Goal: Task Accomplishment & Management: Manage account settings

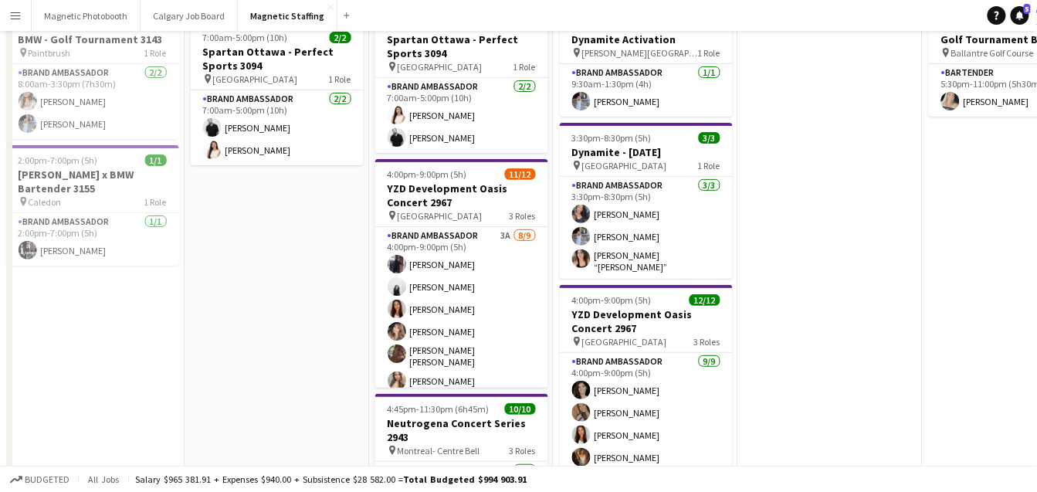
scroll to position [198, 0]
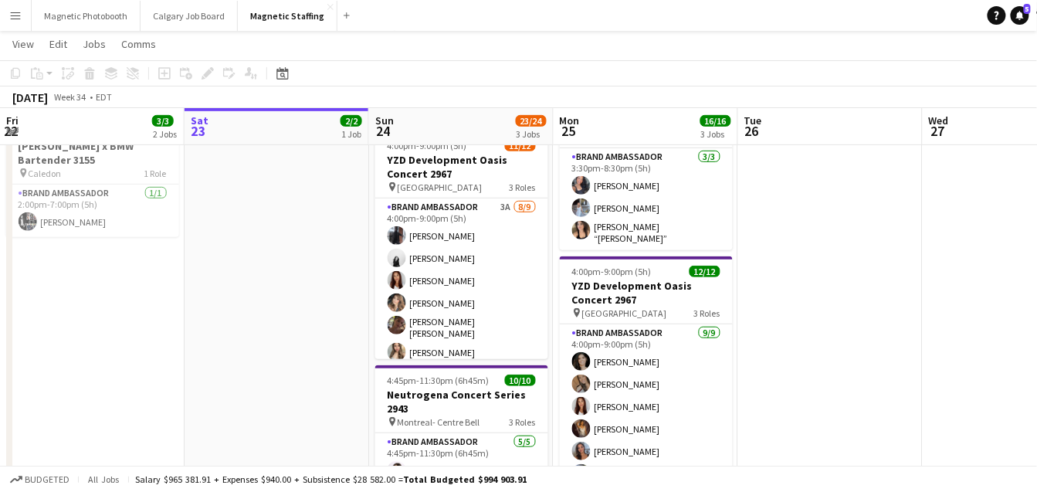
click at [433, 326] on app-card-role "Brand Ambassador 3A 8/9 4:00pm-9:00pm (5h) Cameron Rodgers angel kim Luana Cima…" at bounding box center [461, 316] width 173 height 236
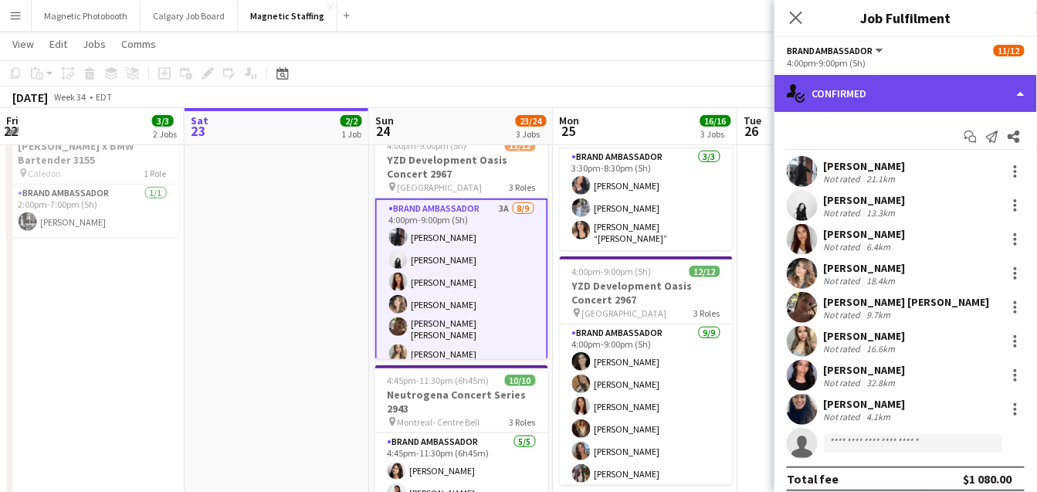
click at [934, 104] on div "single-neutral-actions-check-2 Confirmed" at bounding box center [906, 93] width 263 height 37
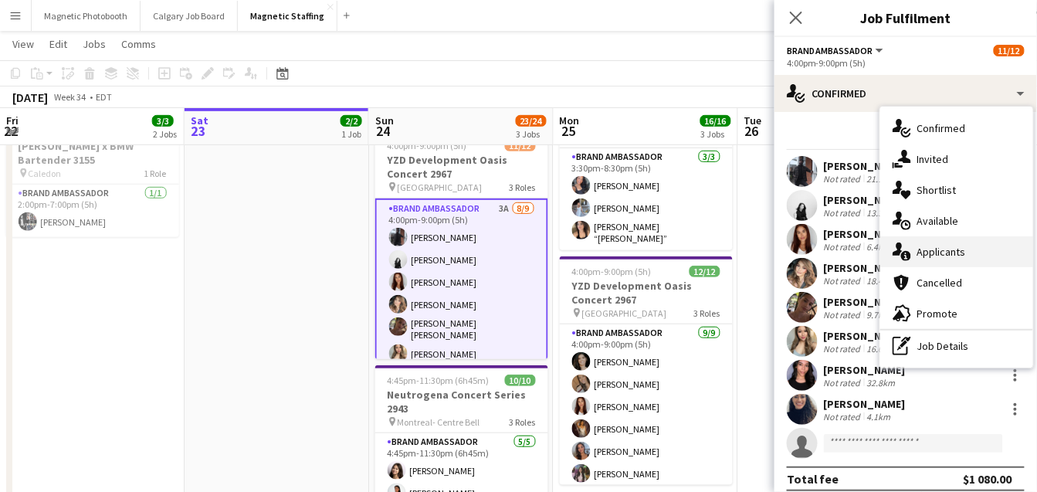
click at [937, 250] on div "single-neutral-actions-information Applicants" at bounding box center [956, 251] width 153 height 31
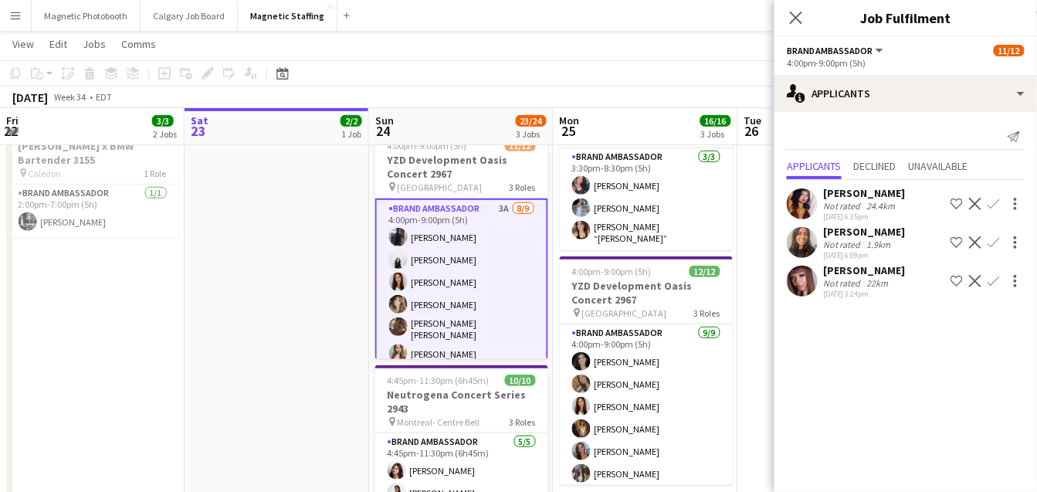
click at [978, 280] on app-icon "Decline" at bounding box center [975, 281] width 12 height 12
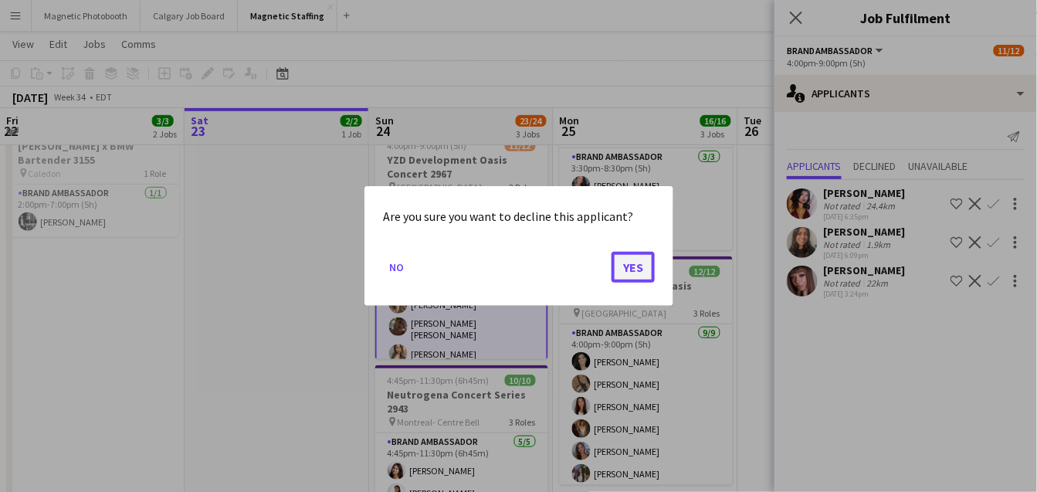
click at [636, 267] on button "Yes" at bounding box center [633, 267] width 43 height 31
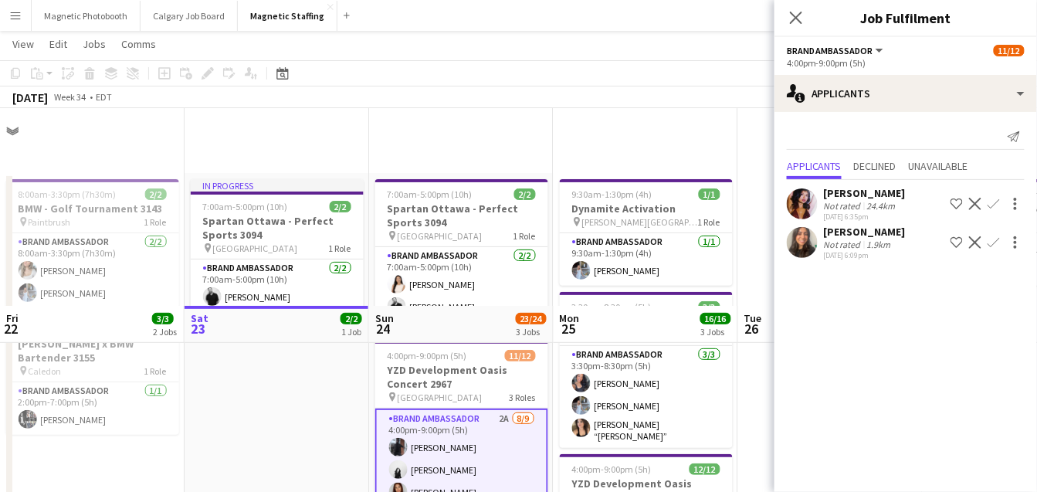
scroll to position [198, 0]
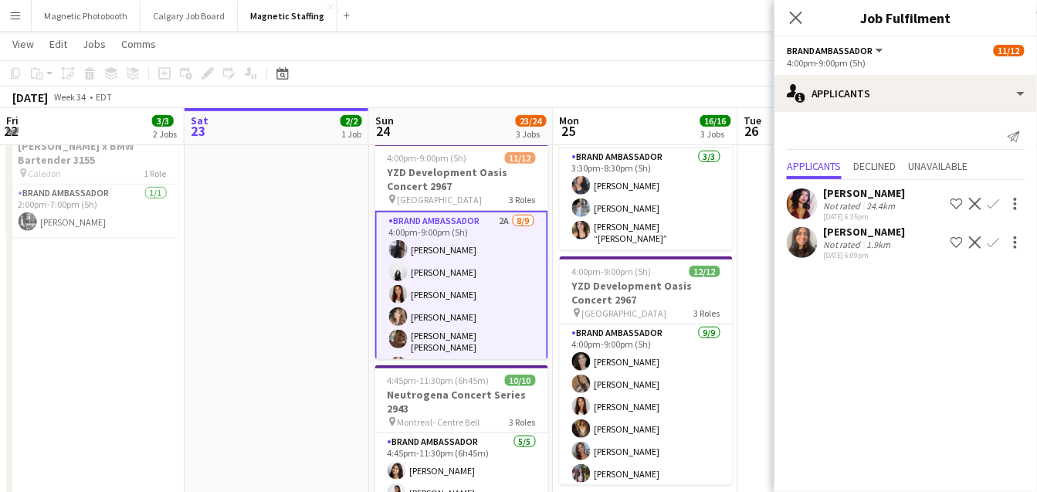
click at [977, 201] on app-icon "Decline" at bounding box center [975, 204] width 12 height 12
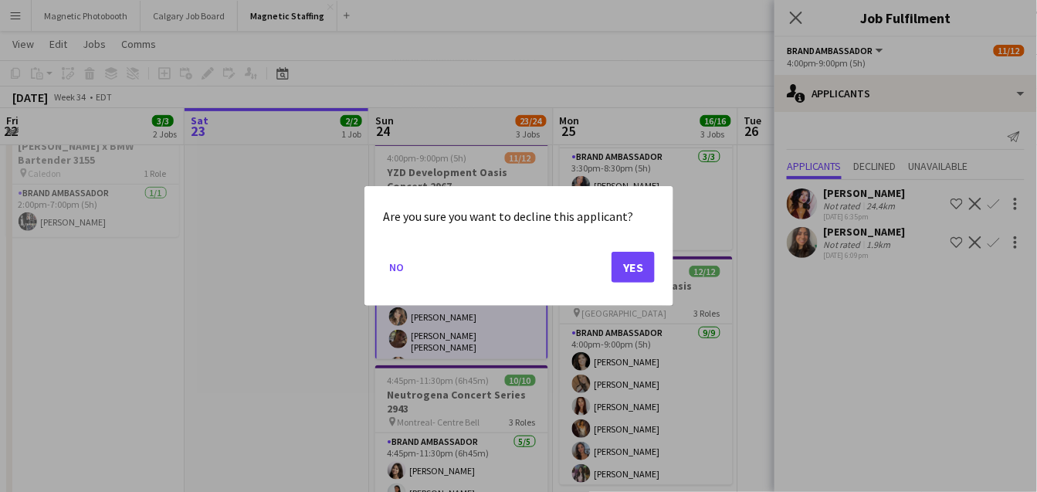
scroll to position [0, 0]
click at [618, 268] on button "Yes" at bounding box center [633, 267] width 43 height 31
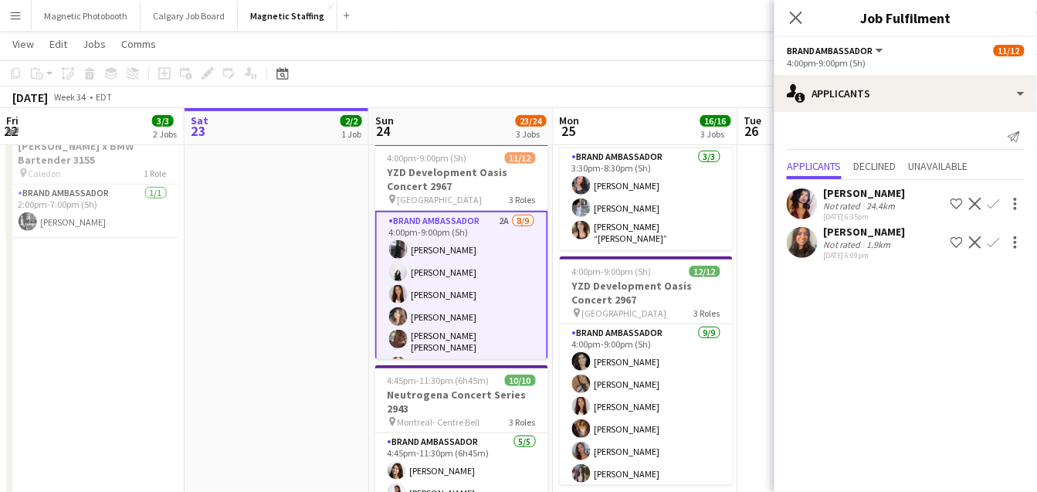
scroll to position [198, 0]
click at [972, 205] on app-icon "Decline" at bounding box center [975, 204] width 12 height 12
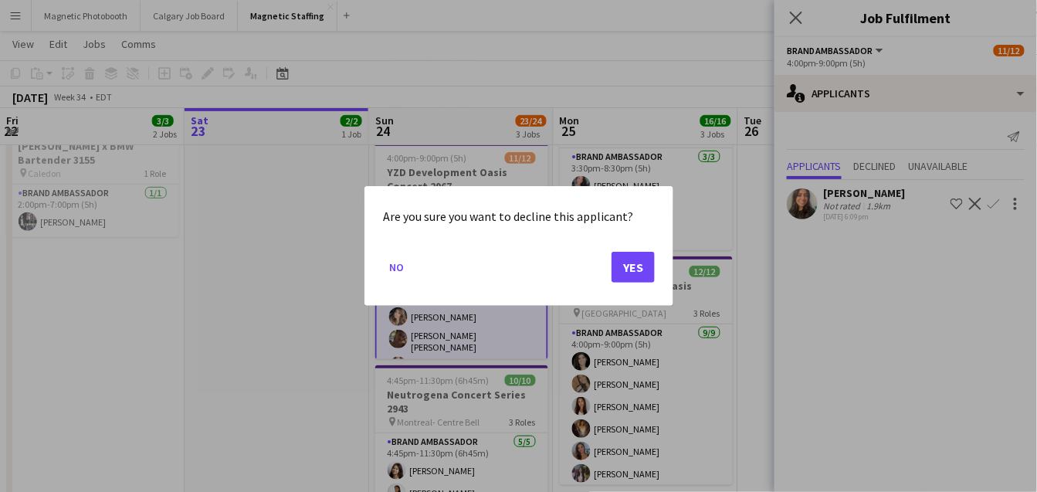
scroll to position [0, 0]
click at [308, 395] on div at bounding box center [518, 246] width 1037 height 492
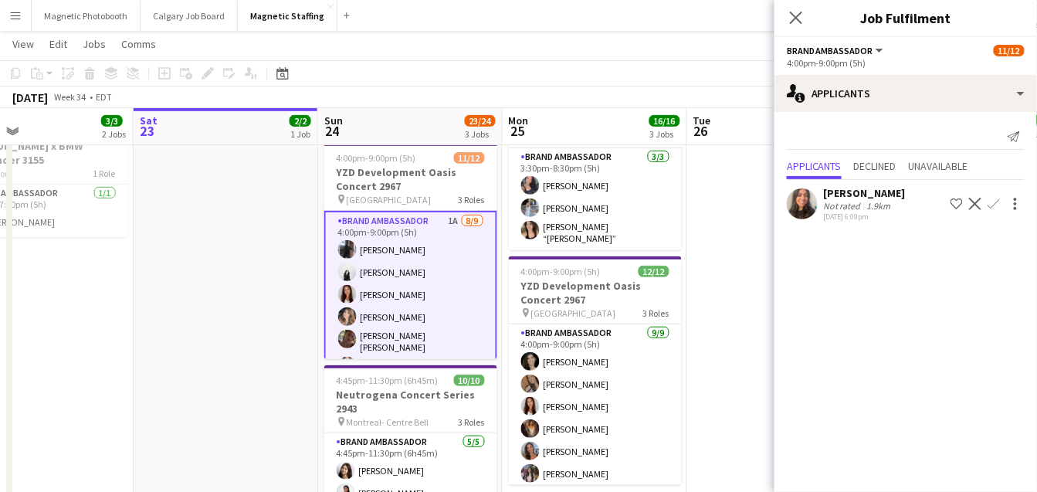
scroll to position [0, 506]
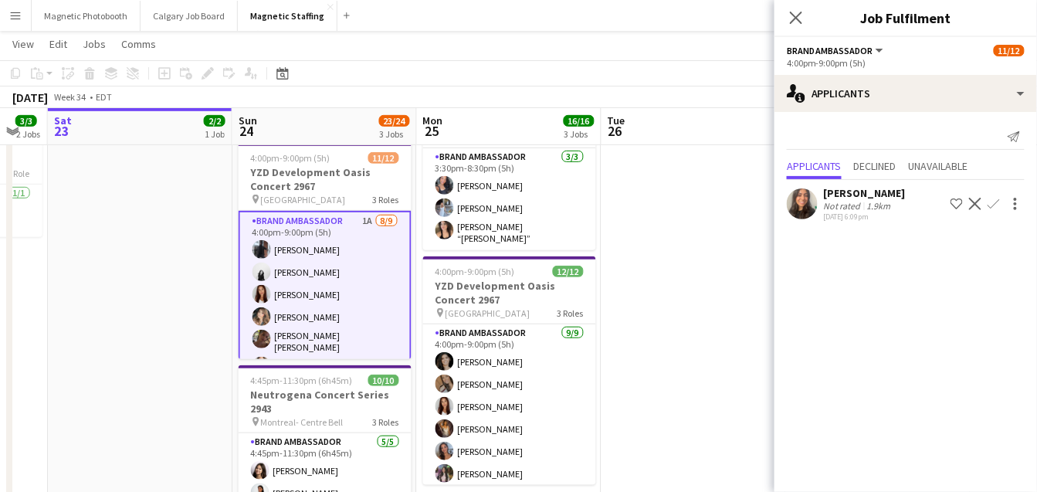
drag, startPoint x: 360, startPoint y: 283, endPoint x: 224, endPoint y: 296, distance: 136.5
click at [226, 296] on app-calendar-viewport "Wed 20 25/28 5 Jobs Thu 21 6/6 3 Jobs Fri 22 3/3 2 Jobs Sat 23 2/2 1 Job Sun 24…" at bounding box center [518, 442] width 1037 height 1158
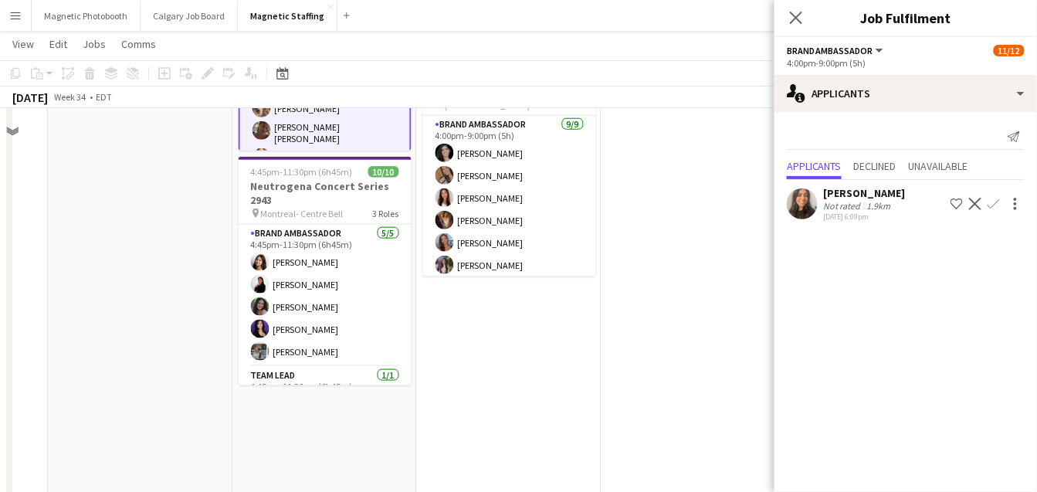
scroll to position [0, 0]
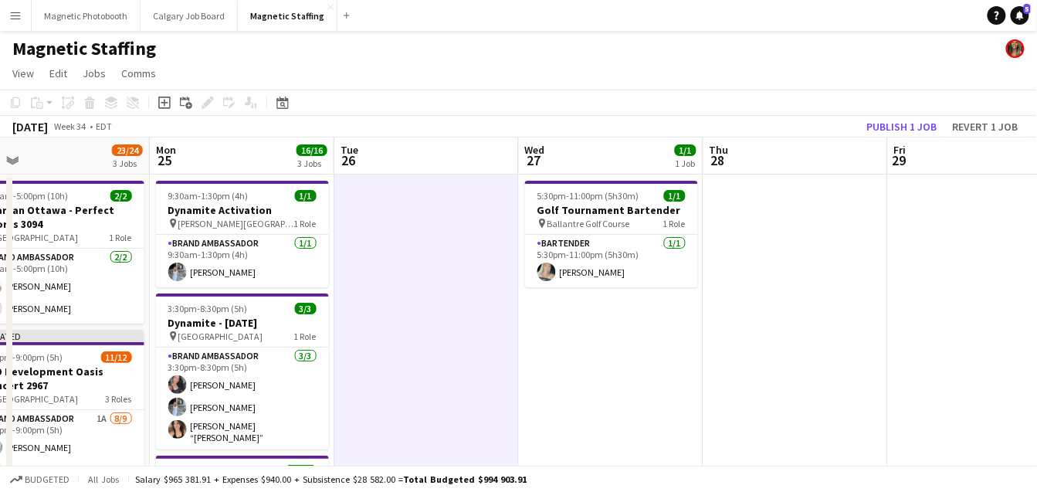
drag, startPoint x: 683, startPoint y: 205, endPoint x: 267, endPoint y: 206, distance: 415.5
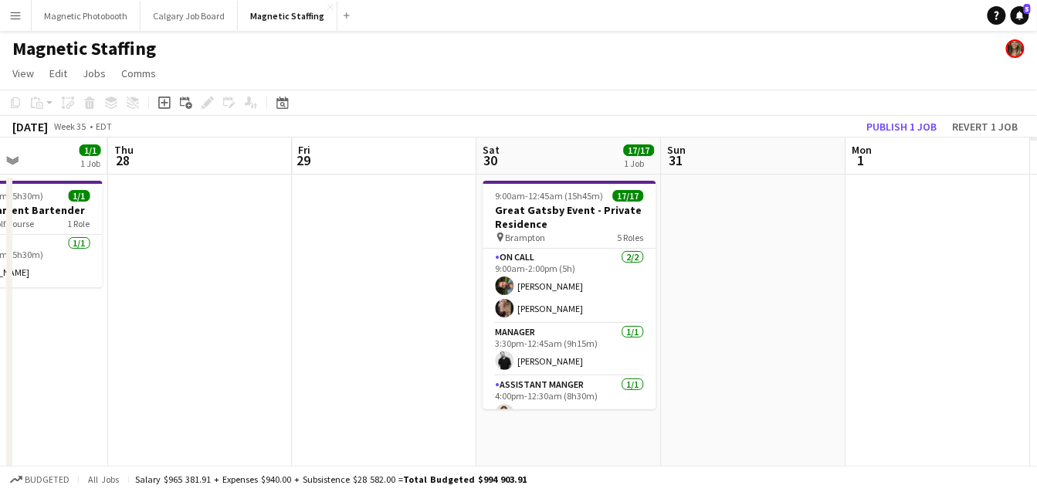
drag, startPoint x: 577, startPoint y: 302, endPoint x: 118, endPoint y: 345, distance: 460.8
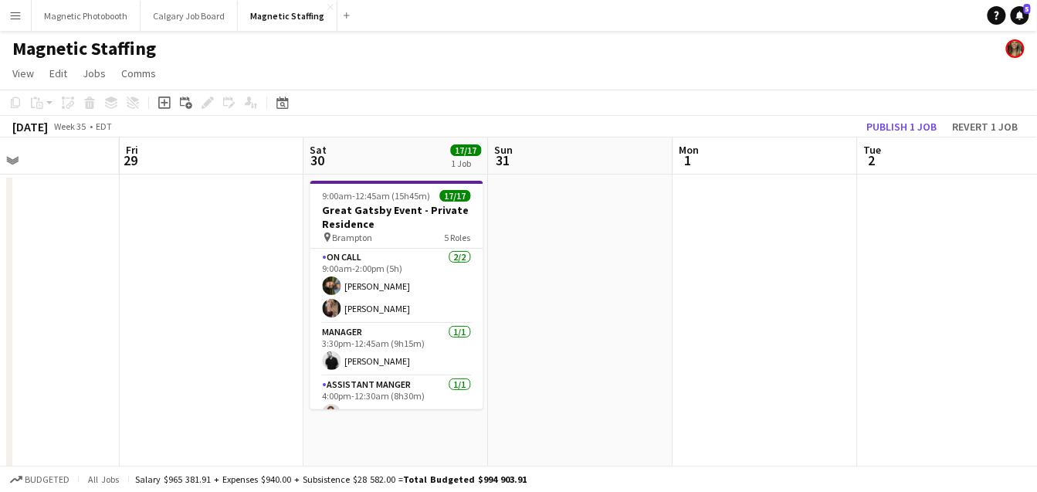
drag, startPoint x: 456, startPoint y: 345, endPoint x: 221, endPoint y: 348, distance: 235.5
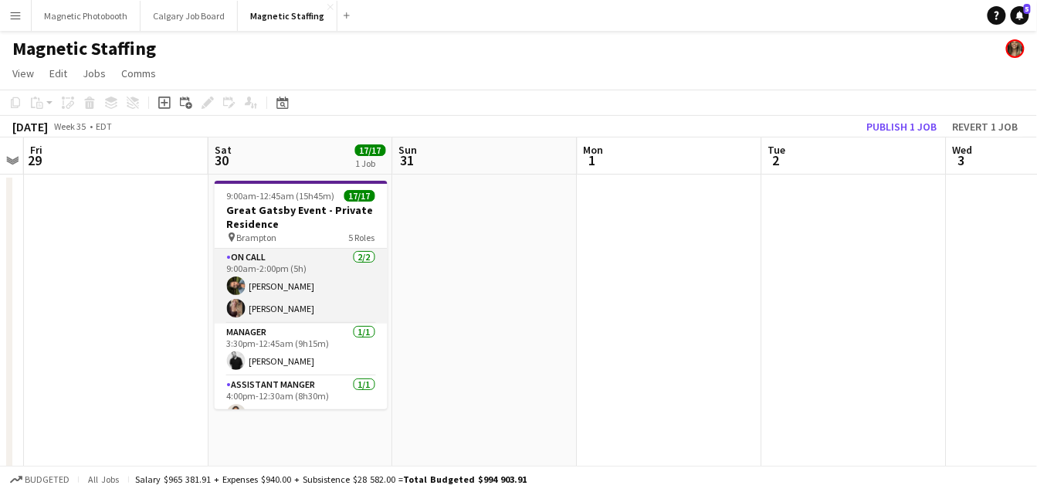
click at [282, 280] on app-card-role "On Call 2/2 9:00am-2:00pm (5h) Mohamad Nassabain Morgan Ballantyne" at bounding box center [301, 286] width 173 height 75
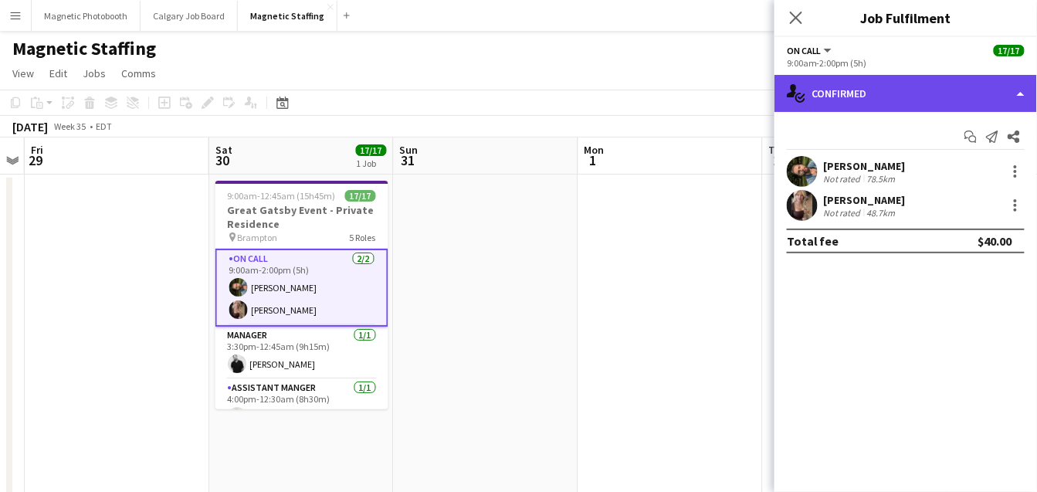
click at [927, 100] on div "single-neutral-actions-check-2 Confirmed" at bounding box center [906, 93] width 263 height 37
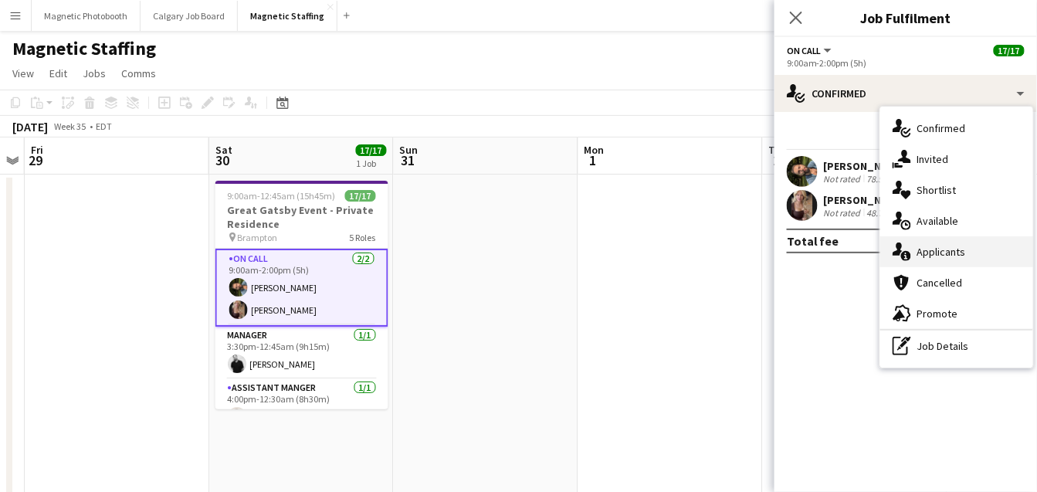
click at [932, 248] on div "single-neutral-actions-information Applicants" at bounding box center [956, 251] width 153 height 31
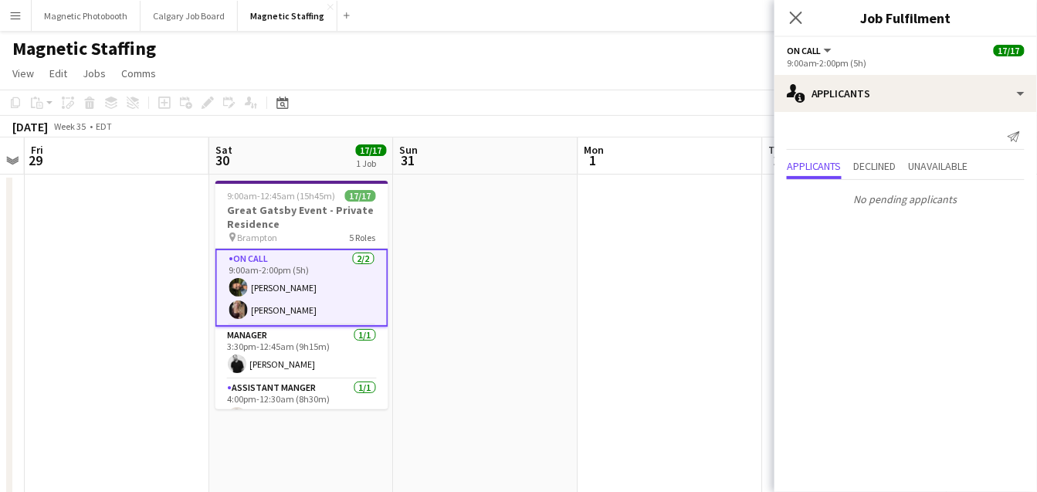
scroll to position [115, 0]
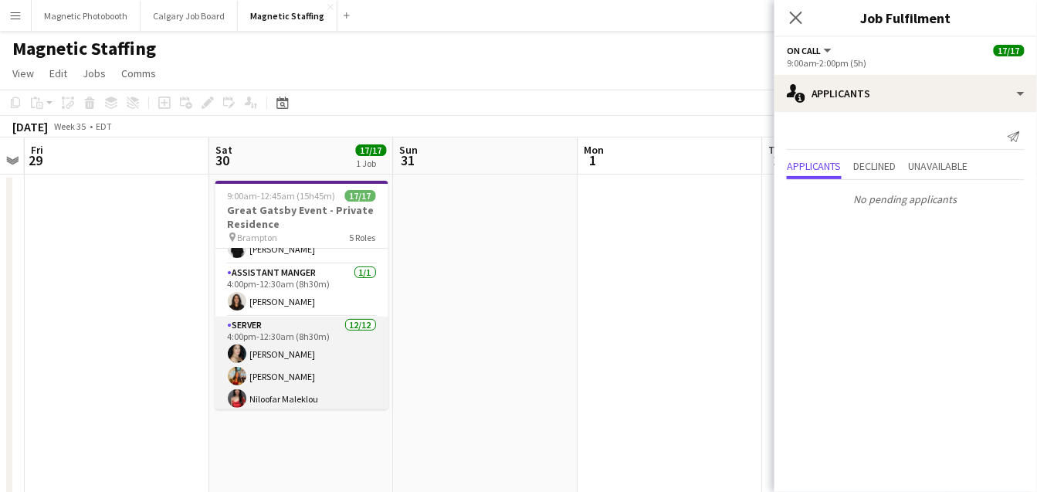
click at [254, 370] on app-card-role "Server 12/12 4:00pm-12:30am (8h30m) Cassandra Tari Katherine Lasso Niloofar Mal…" at bounding box center [301, 466] width 173 height 299
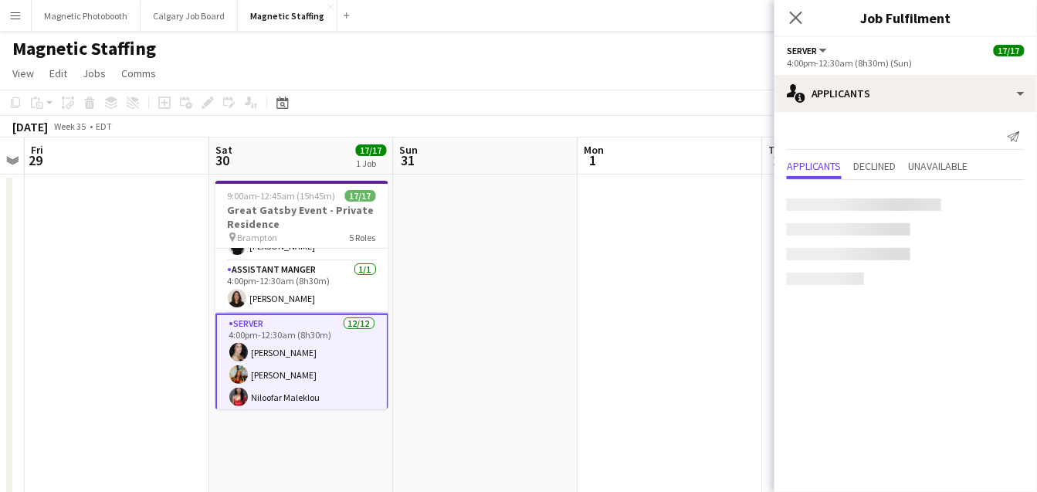
scroll to position [112, 0]
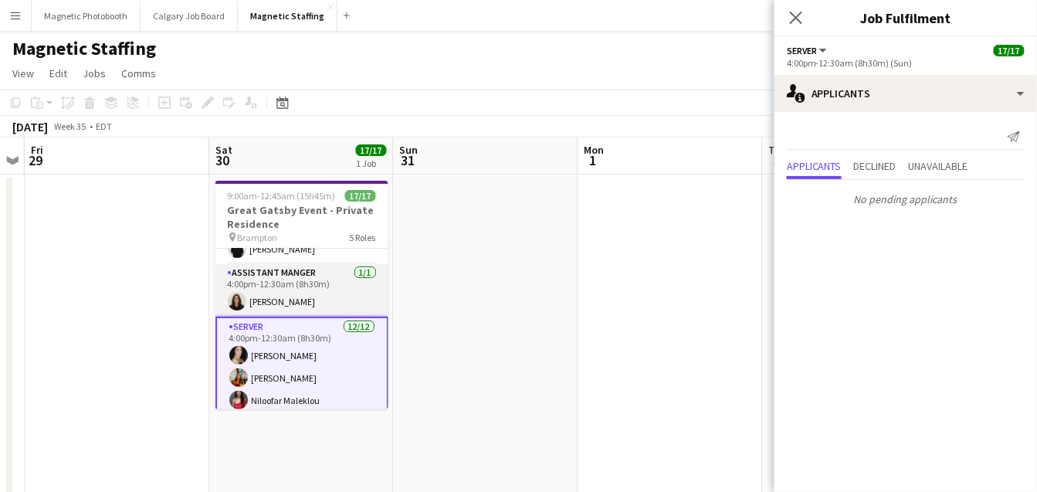
click at [286, 296] on app-card-role "Assistant Manger 1/1 4:00pm-12:30am (8h30m) Katarina Djuric" at bounding box center [301, 290] width 173 height 53
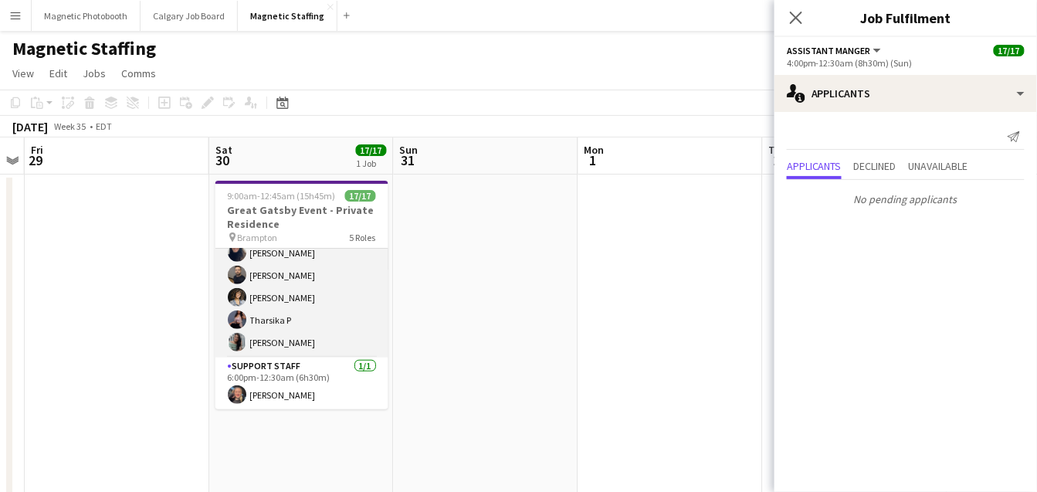
click at [277, 366] on app-card-role "Support Staff 1/1 6:00pm-12:30am (6h30m) Sarah Salomons" at bounding box center [301, 384] width 173 height 53
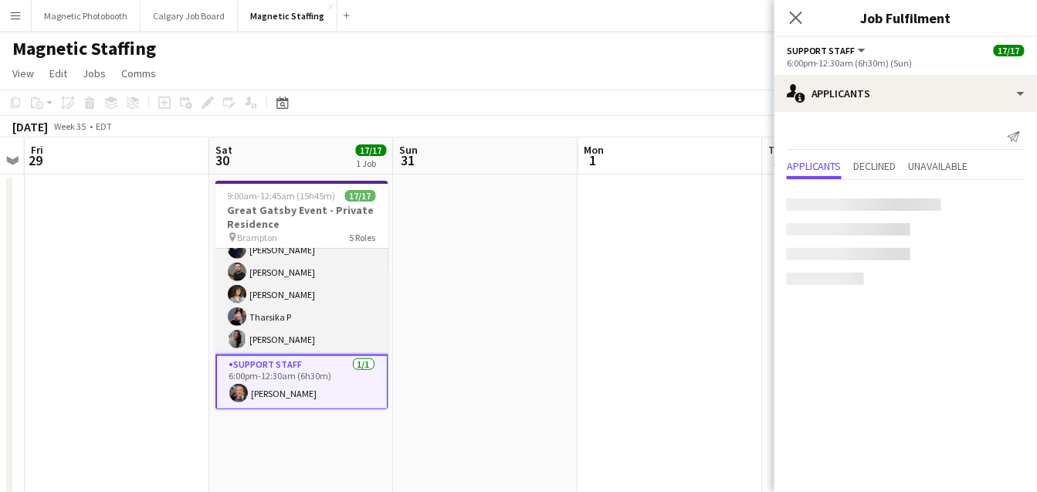
scroll to position [370, 0]
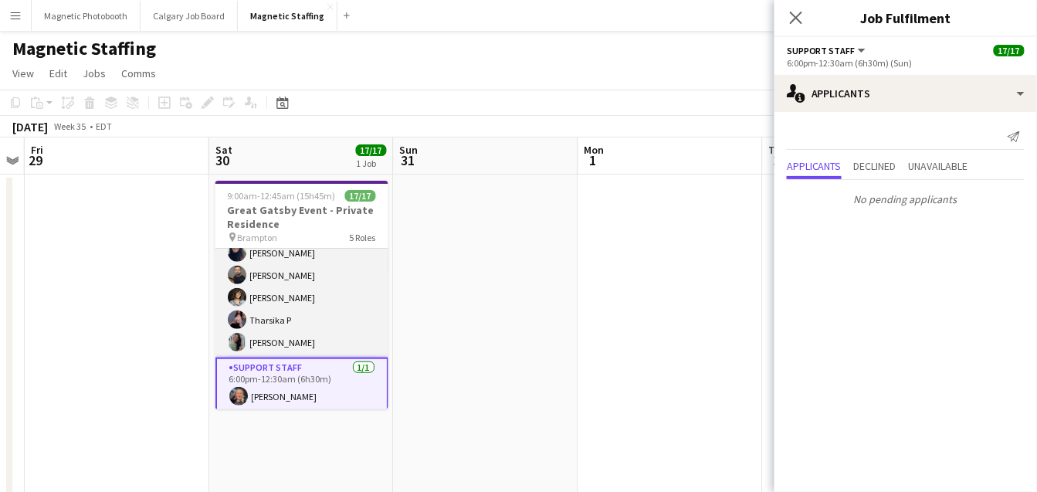
click at [305, 317] on app-card-role "Server 12/12 4:00pm-12:30am (8h30m) Cassandra Tari Katherine Lasso Niloofar Mal…" at bounding box center [301, 208] width 173 height 299
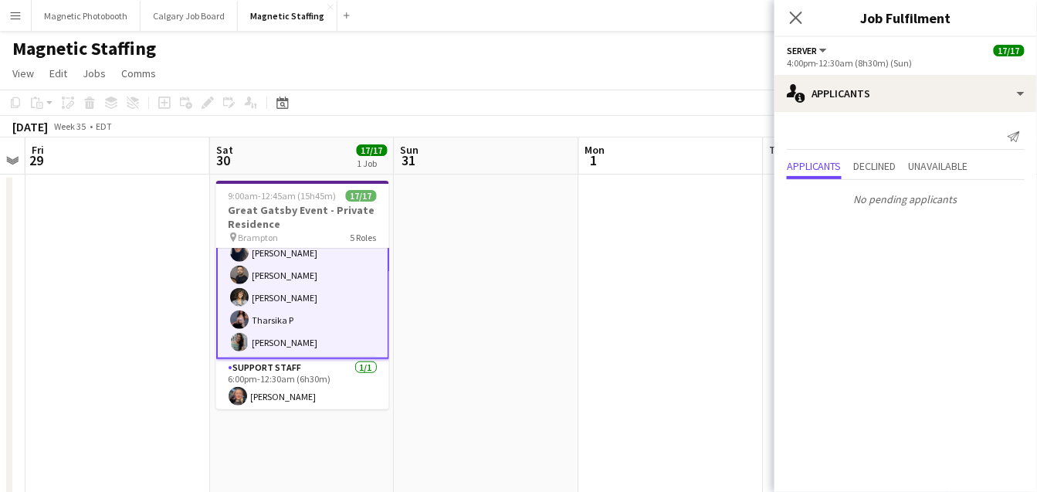
scroll to position [0, 0]
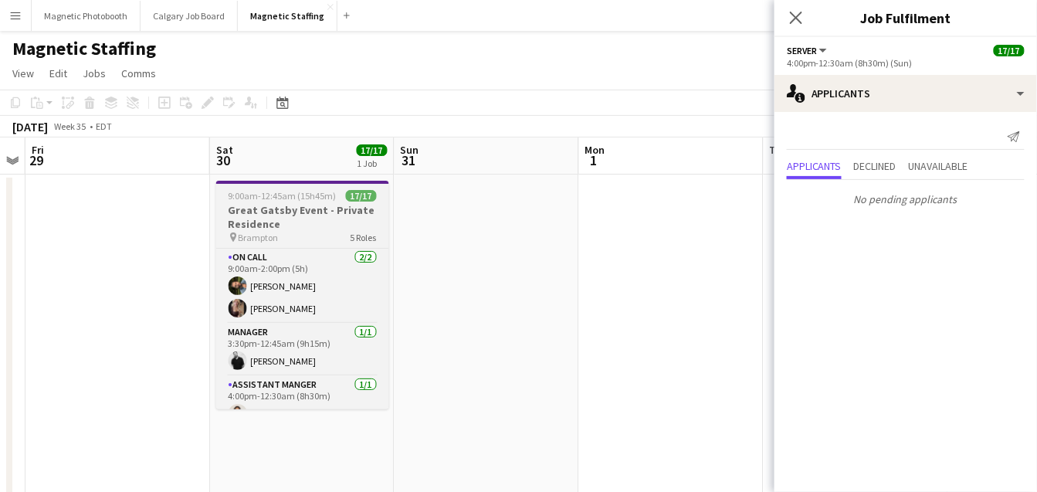
click at [281, 203] on h3 "Great Gatsby Event - Private Residence" at bounding box center [302, 217] width 173 height 28
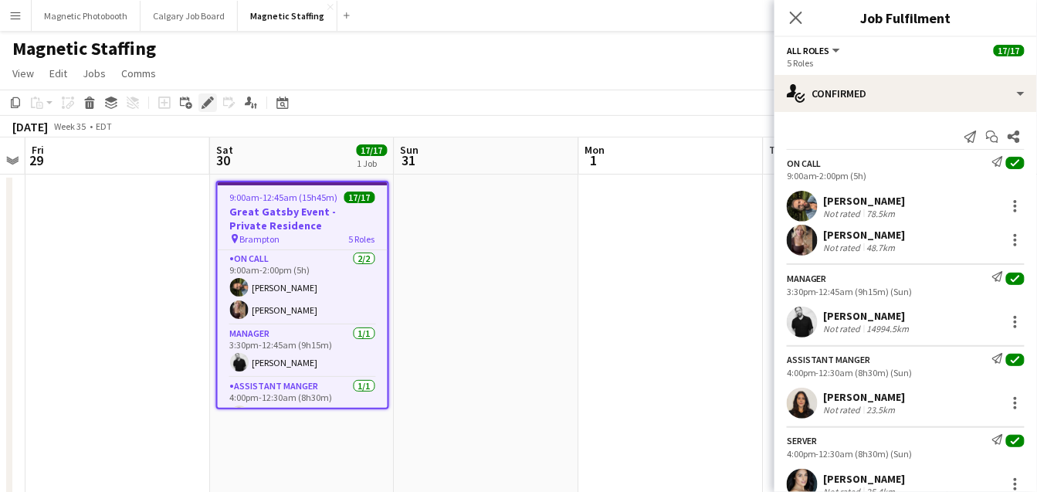
click at [204, 103] on icon "Edit" at bounding box center [208, 103] width 12 height 12
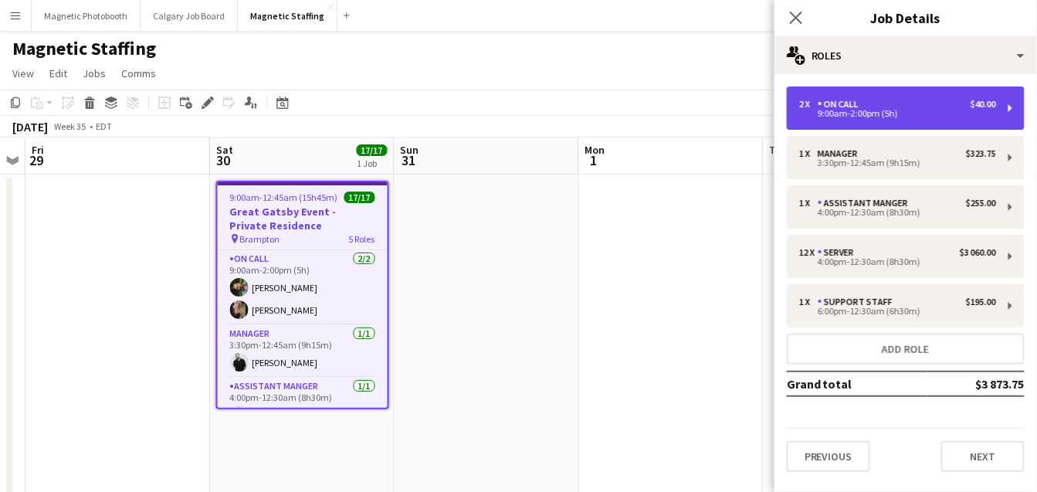
click at [837, 107] on div "On Call" at bounding box center [841, 104] width 47 height 11
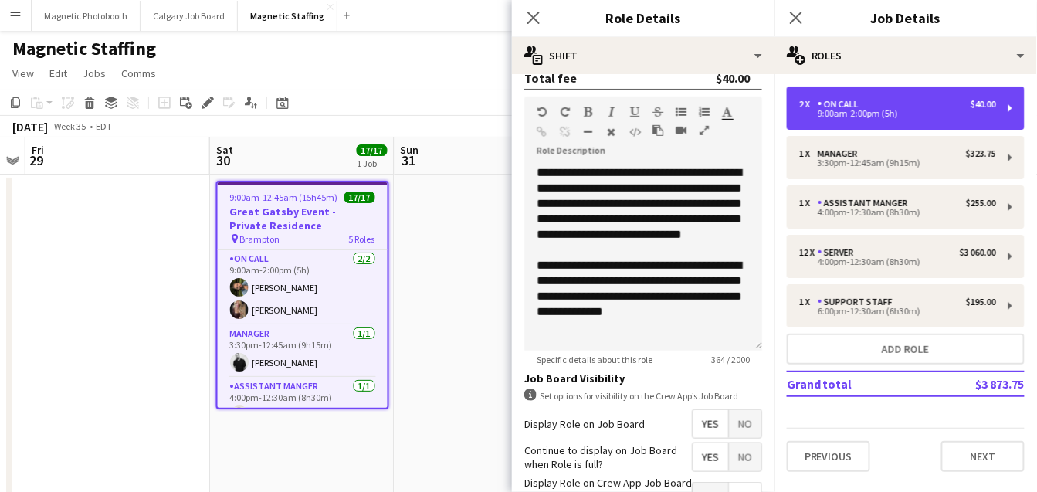
scroll to position [395, 0]
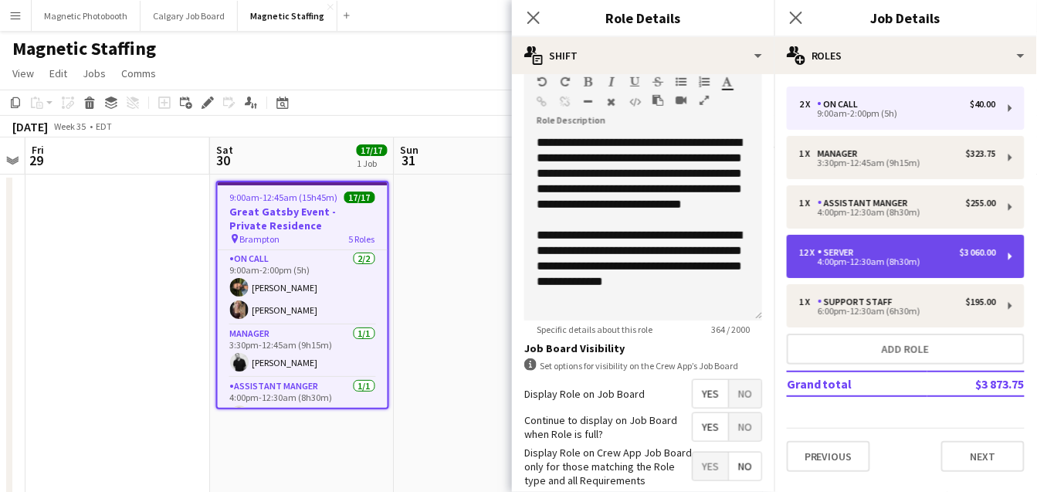
click at [809, 256] on div "12 x" at bounding box center [808, 252] width 19 height 11
type input "******"
type input "*****"
type input "******"
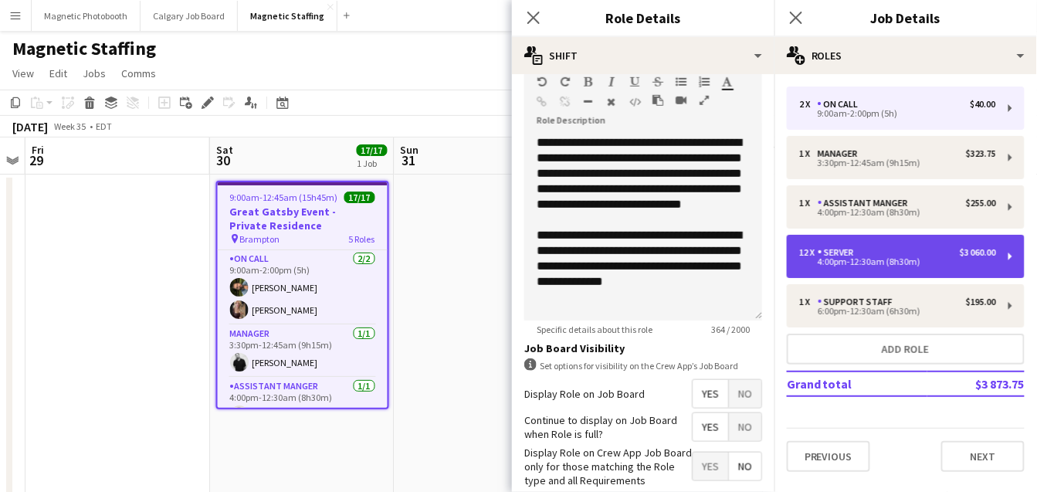
type input "**"
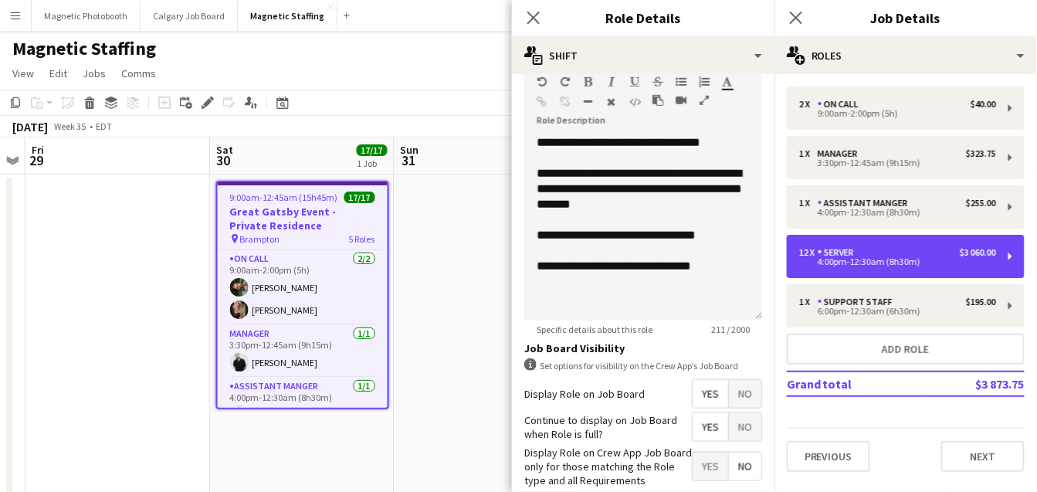
scroll to position [551, 0]
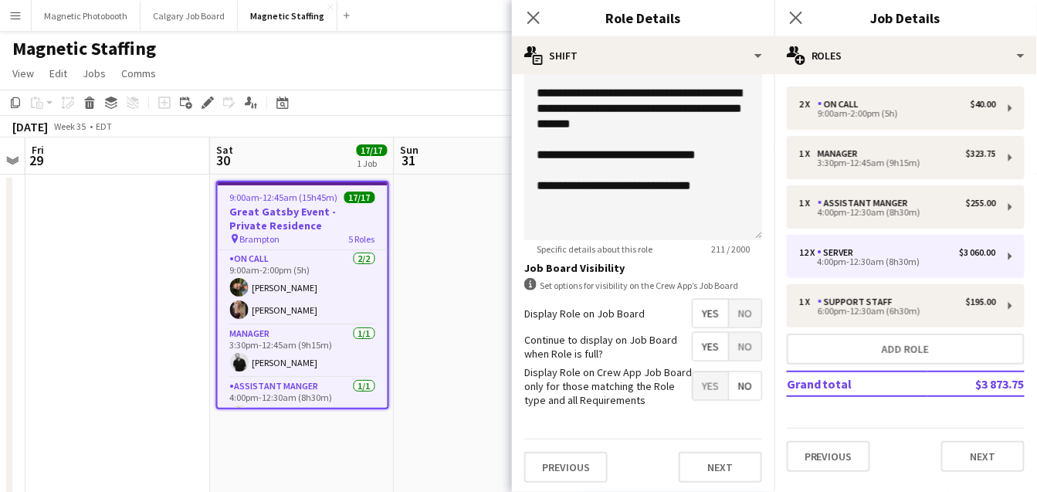
click at [801, 330] on div "2 x On Call $40.00 9:00am-2:00pm (5h) 1 x Manager $323.75 3:30pm-12:45am (9h15m…" at bounding box center [906, 278] width 263 height 385
click at [826, 229] on div "2 x On Call $40.00 9:00am-2:00pm (5h) 1 x Manager $323.75 3:30pm-12:45am (9h15m…" at bounding box center [906, 278] width 263 height 385
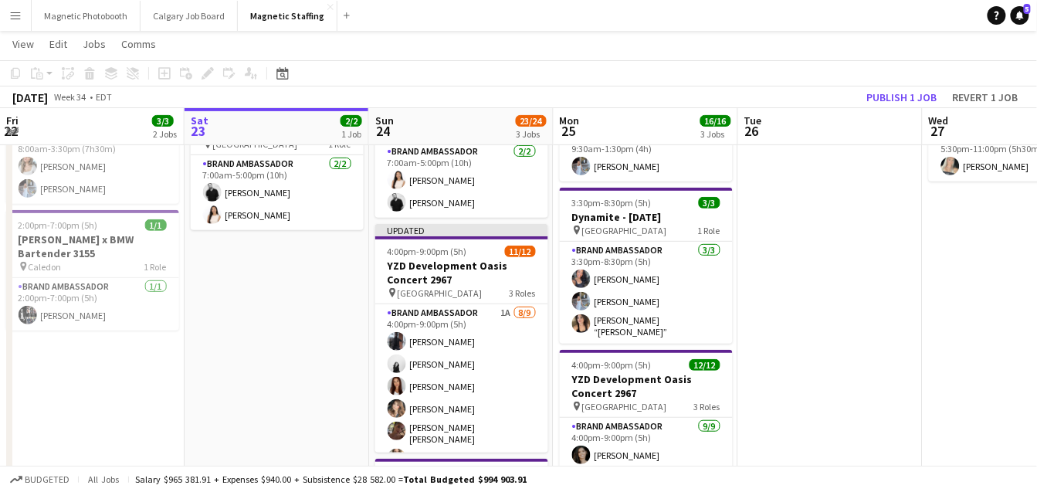
scroll to position [103, 0]
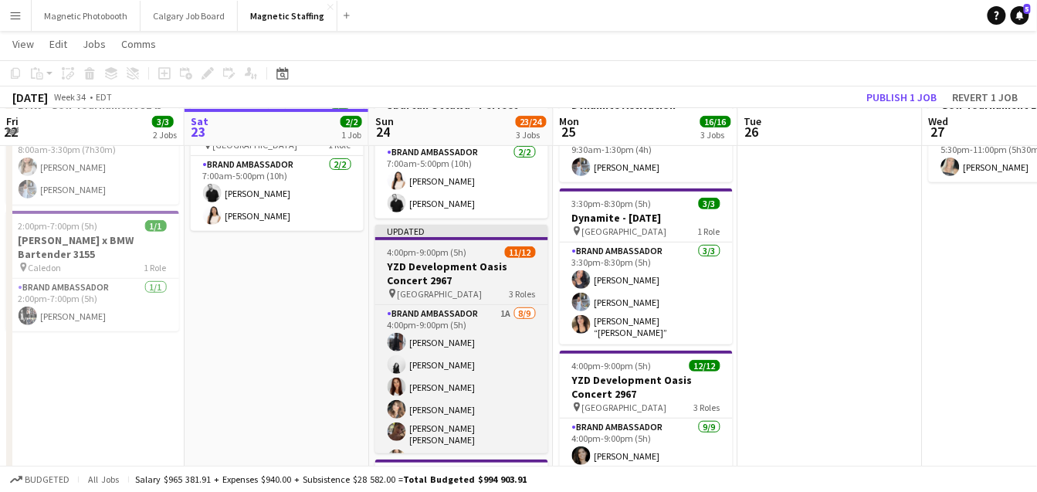
click at [433, 282] on h3 "YZD Development Oasis Concert 2967" at bounding box center [461, 273] width 173 height 28
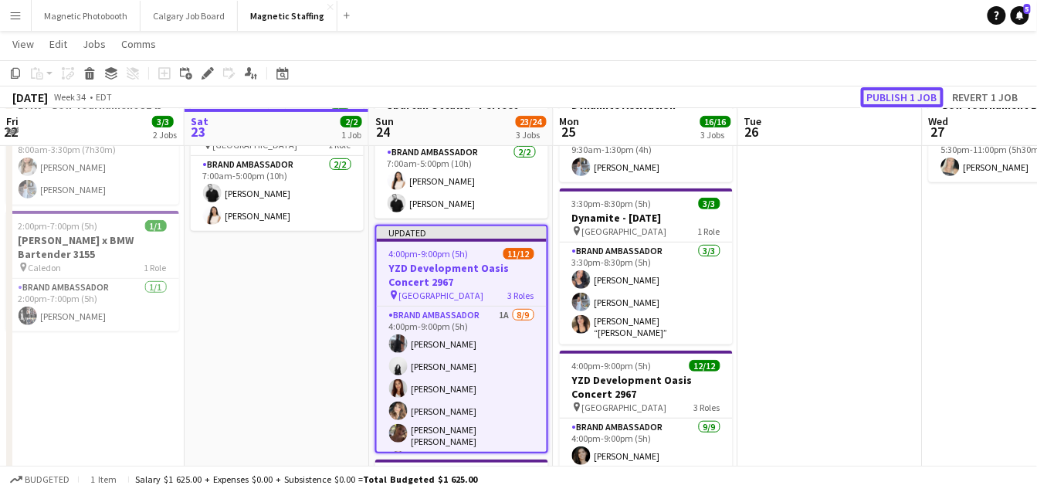
click at [912, 97] on button "Publish 1 job" at bounding box center [902, 97] width 83 height 20
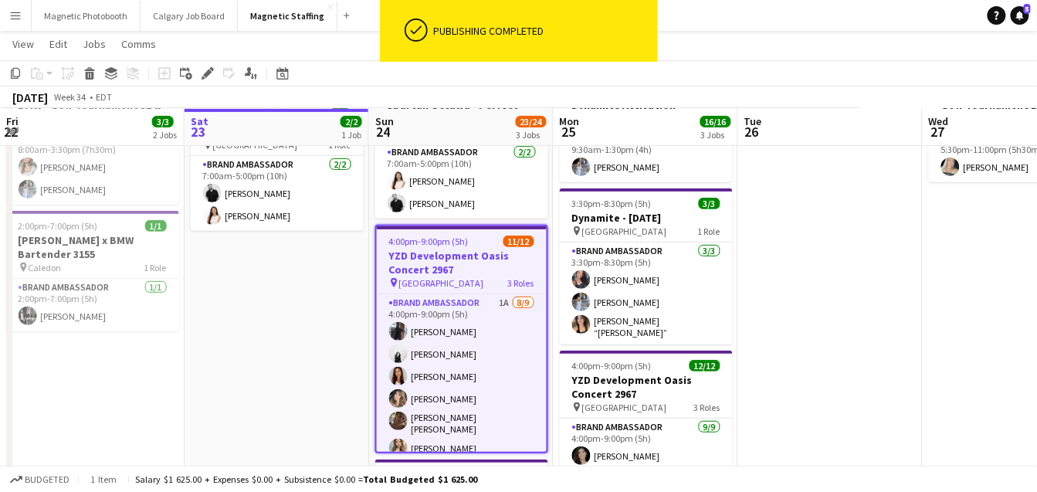
click at [465, 266] on h3 "YZD Development Oasis Concert 2967" at bounding box center [462, 263] width 170 height 28
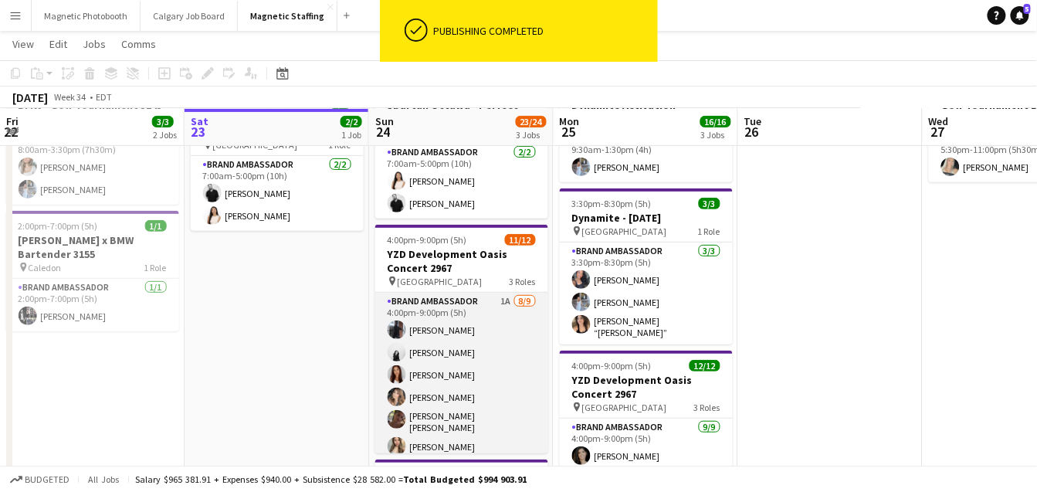
click at [439, 356] on app-card-role "Brand Ambassador 1A [DATE] 4:00pm-9:00pm (5h) [PERSON_NAME] [PERSON_NAME] [PERS…" at bounding box center [461, 411] width 173 height 236
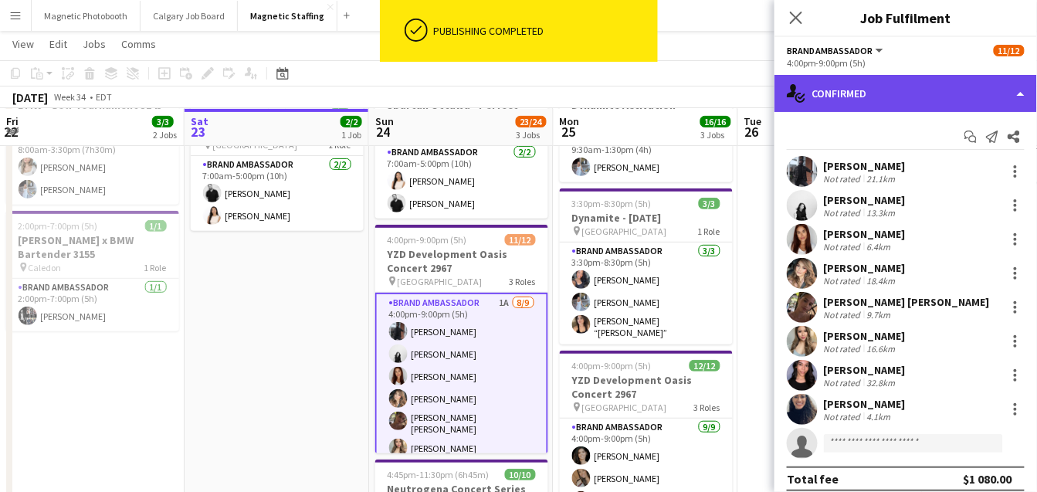
click at [1013, 88] on div "single-neutral-actions-check-2 Confirmed" at bounding box center [906, 93] width 263 height 37
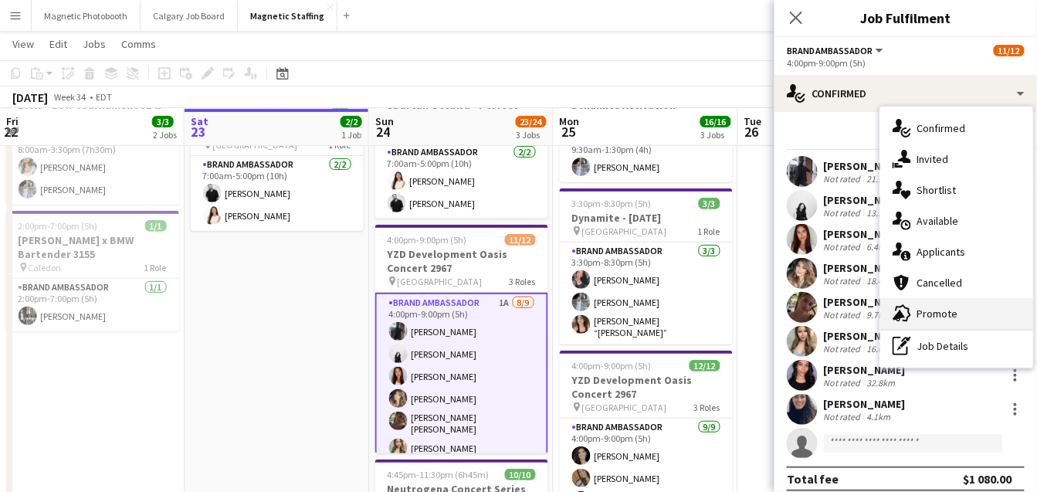
click at [921, 307] on div "advertising-megaphone Promote" at bounding box center [956, 313] width 153 height 31
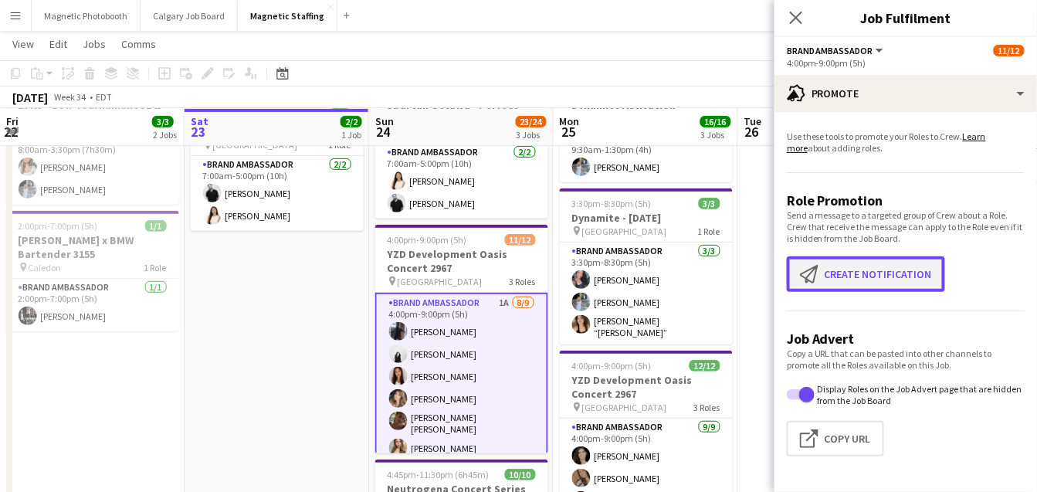
click at [861, 287] on button "Create notification Create notification" at bounding box center [866, 274] width 158 height 36
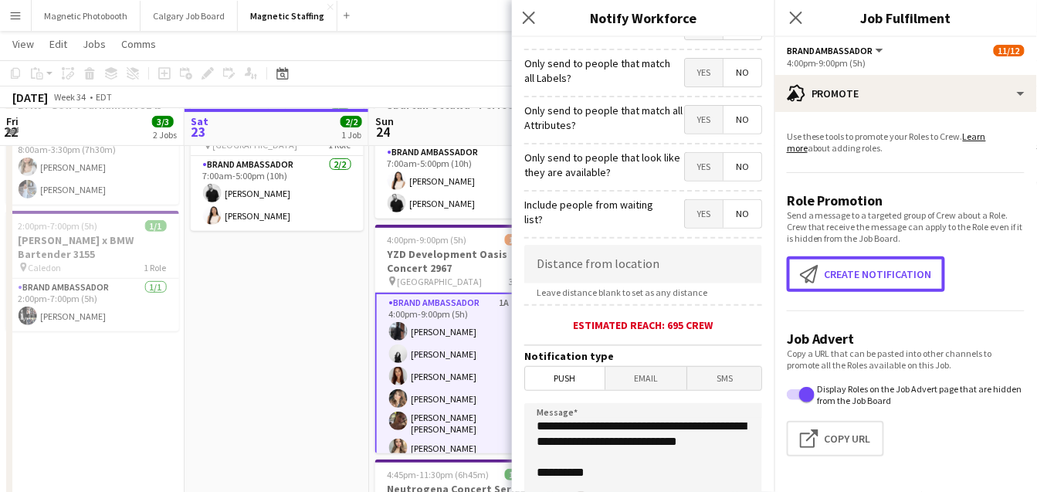
scroll to position [239, 0]
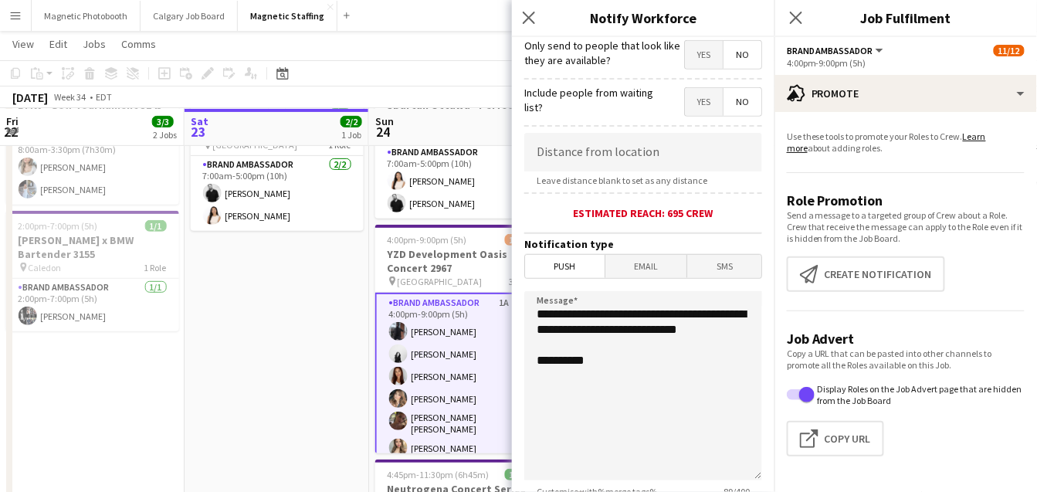
click at [659, 256] on span "Email" at bounding box center [646, 266] width 82 height 23
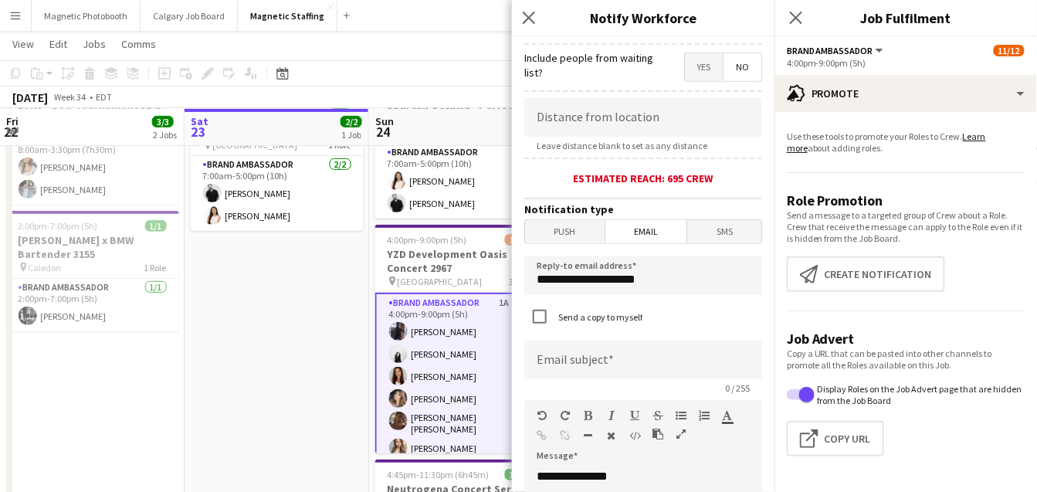
scroll to position [315, 0]
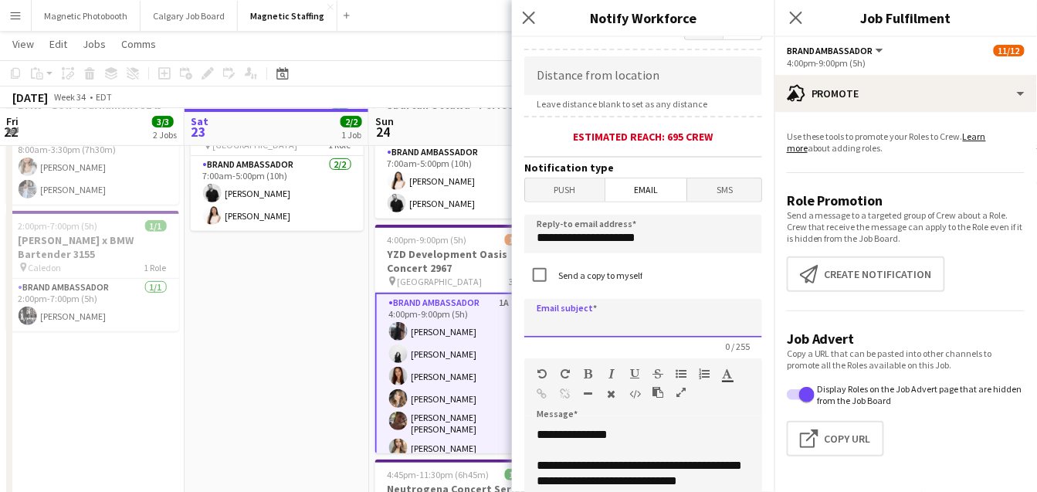
click at [617, 315] on input at bounding box center [643, 318] width 238 height 39
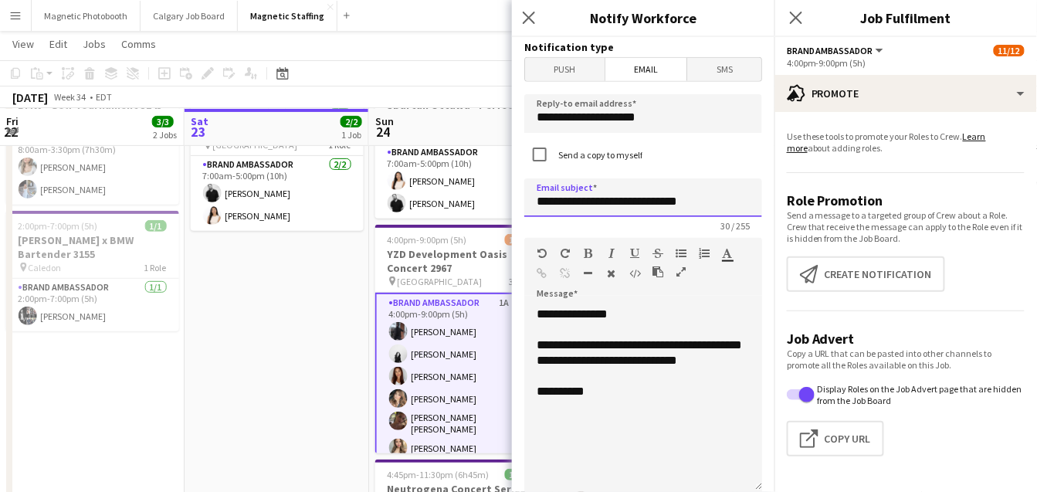
scroll to position [642, 0]
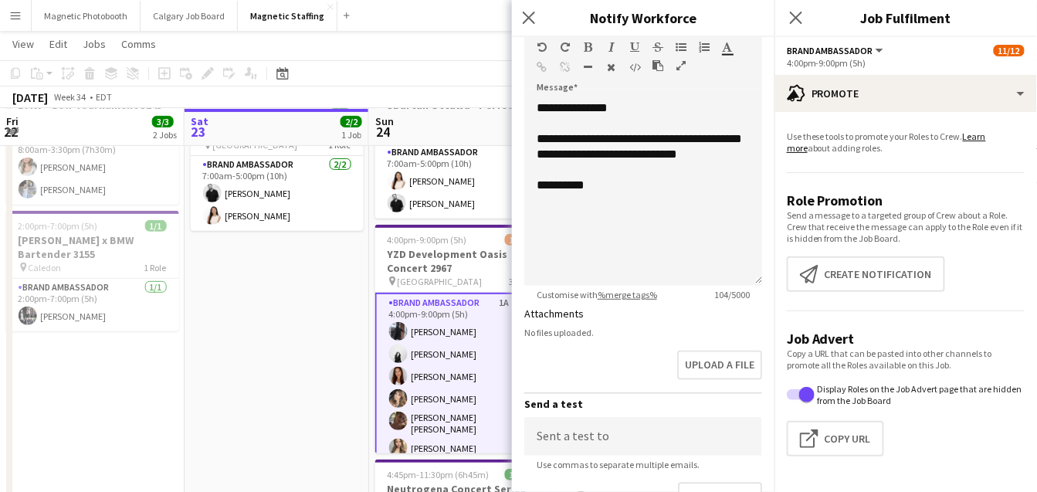
type input "**********"
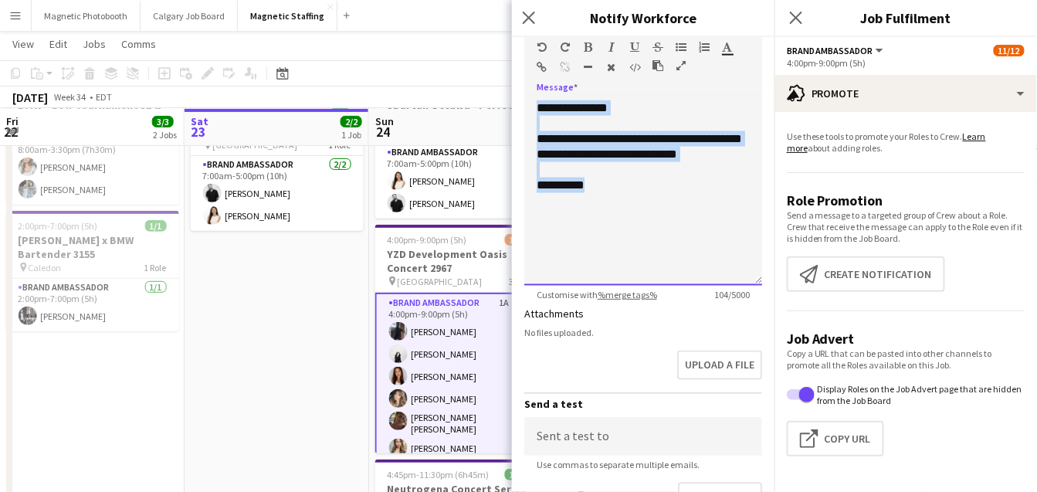
drag, startPoint x: 626, startPoint y: 246, endPoint x: 523, endPoint y: 91, distance: 186.6
click at [522, 91] on form "**********" at bounding box center [643, 13] width 263 height 1237
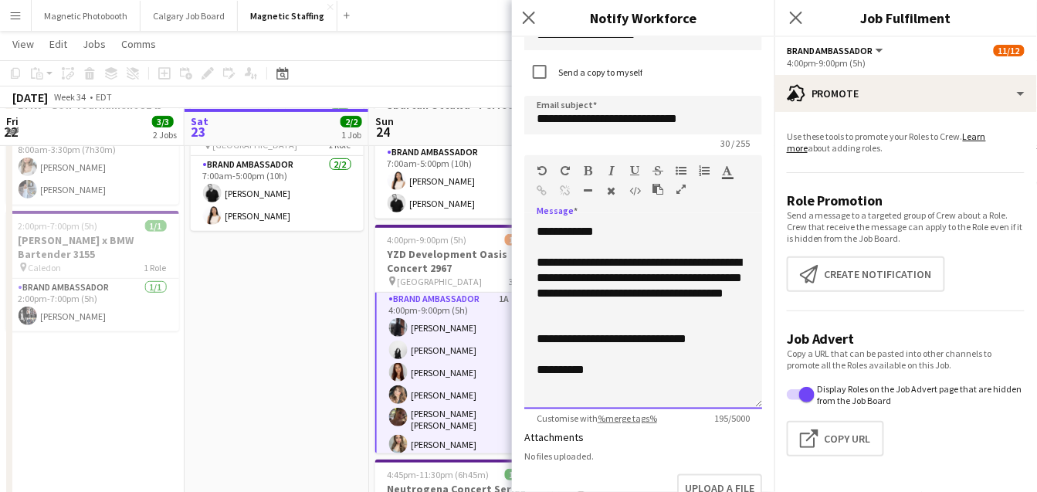
scroll to position [521, 0]
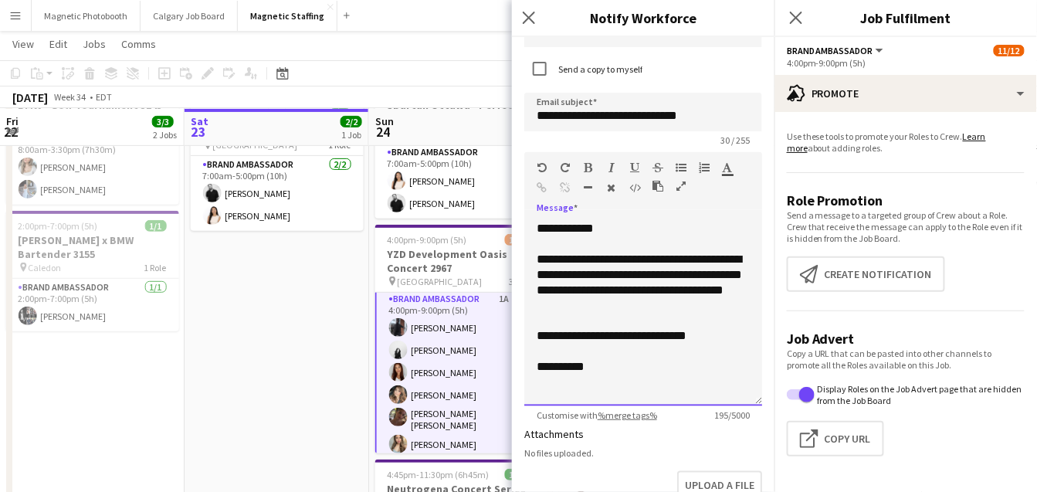
click at [611, 221] on div "**********" at bounding box center [643, 313] width 238 height 185
click at [704, 117] on input "**********" at bounding box center [643, 112] width 238 height 39
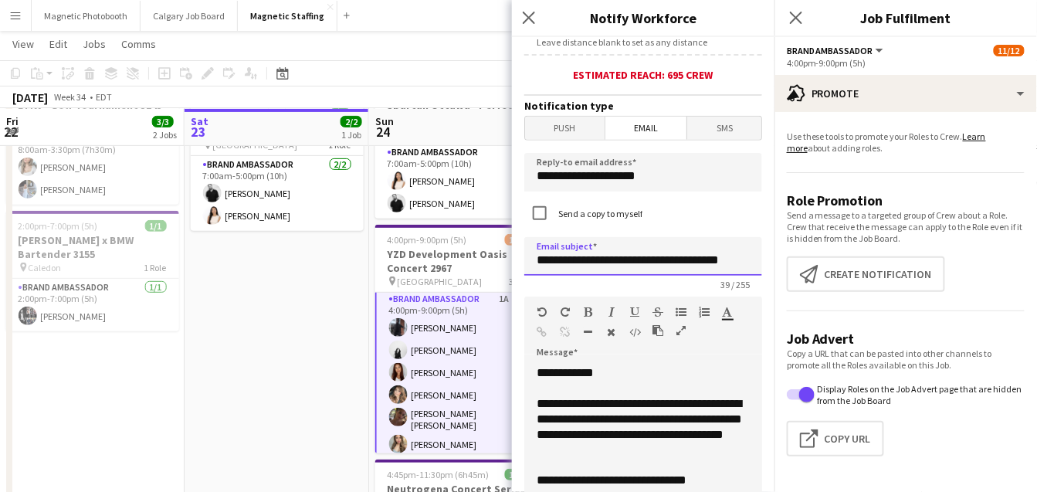
scroll to position [376, 0]
type input "**********"
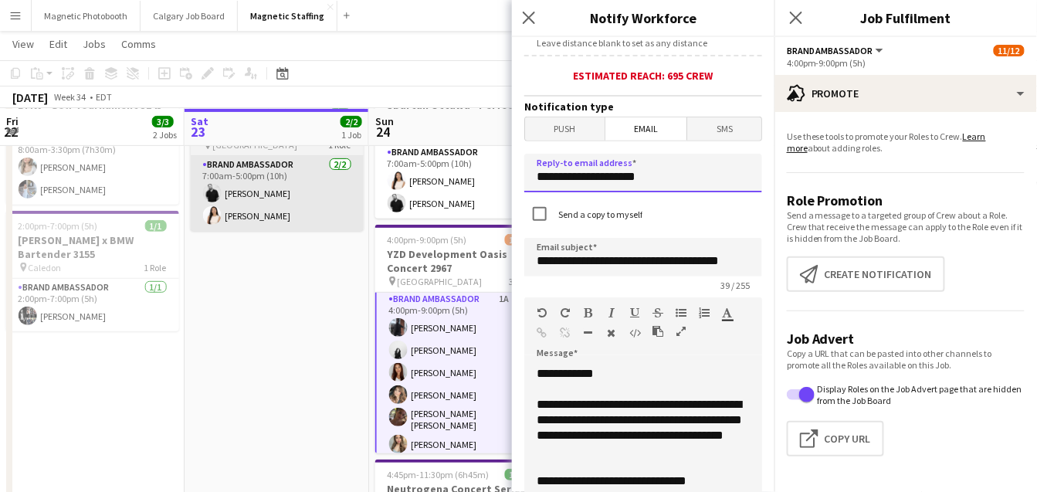
drag, startPoint x: 653, startPoint y: 174, endPoint x: 354, endPoint y: 166, distance: 299.7
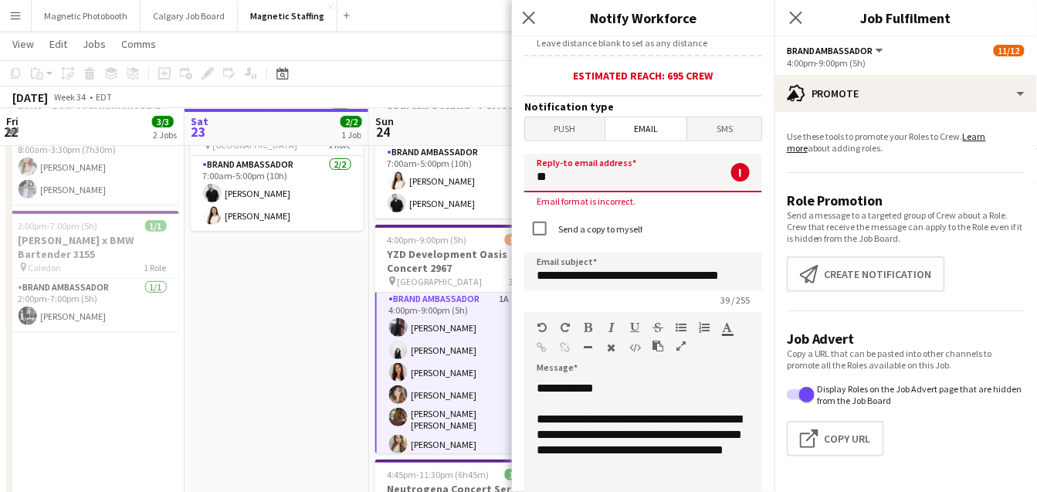
type input "**********"
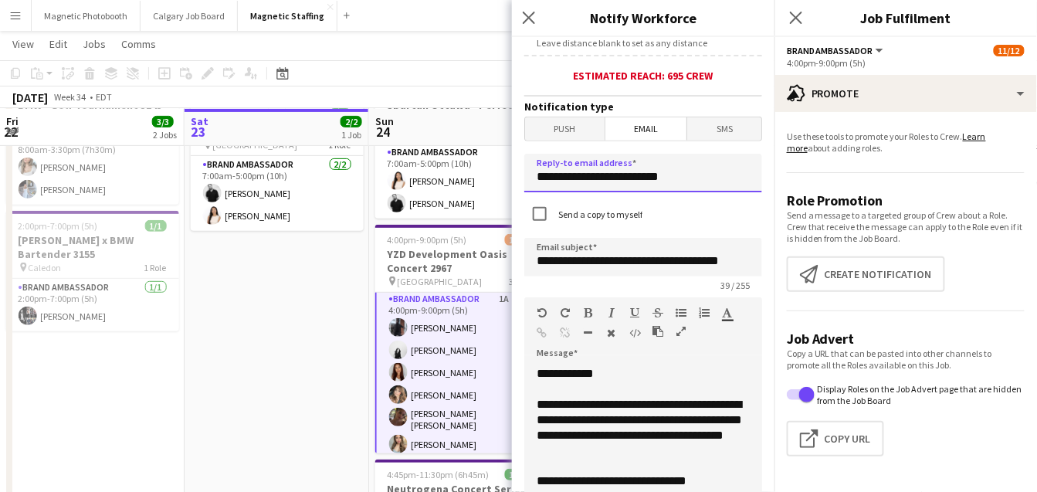
scroll to position [778, 0]
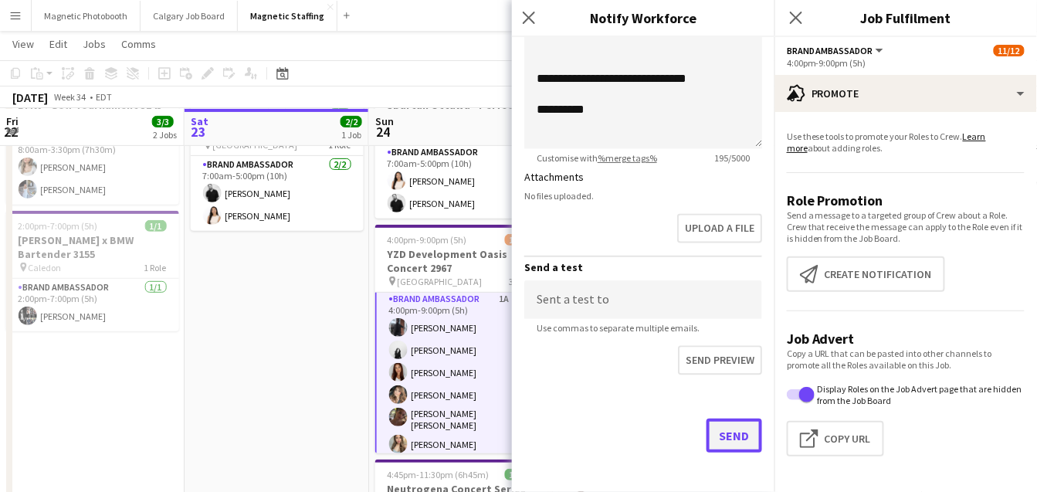
click at [740, 440] on button "Send" at bounding box center [735, 436] width 56 height 34
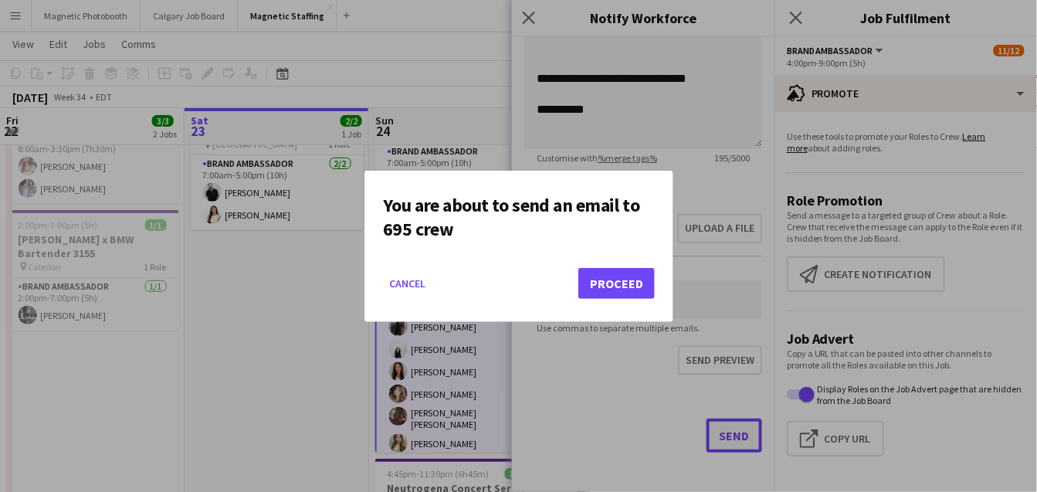
scroll to position [0, 0]
click at [612, 285] on button "Proceed" at bounding box center [616, 283] width 76 height 31
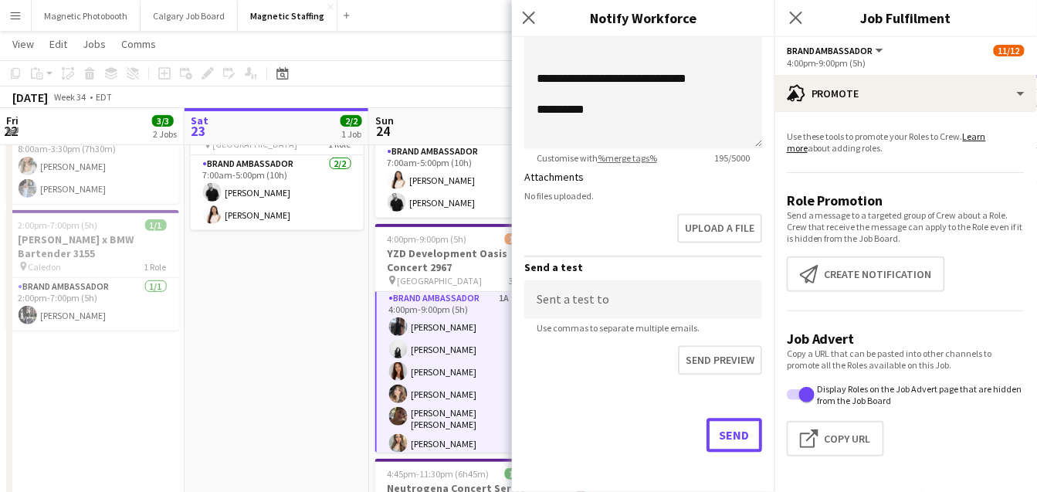
scroll to position [103, 0]
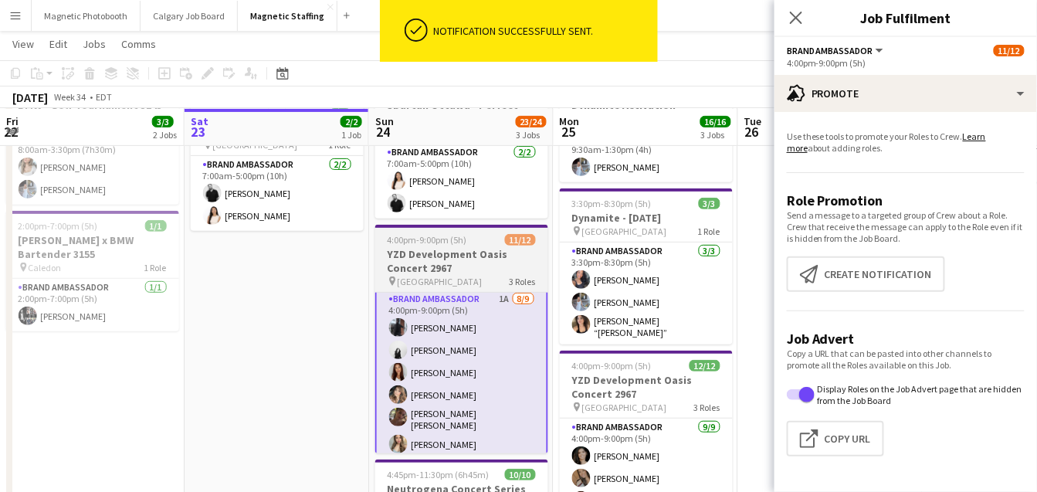
click at [418, 249] on h3 "YZD Development Oasis Concert 2967" at bounding box center [461, 261] width 173 height 28
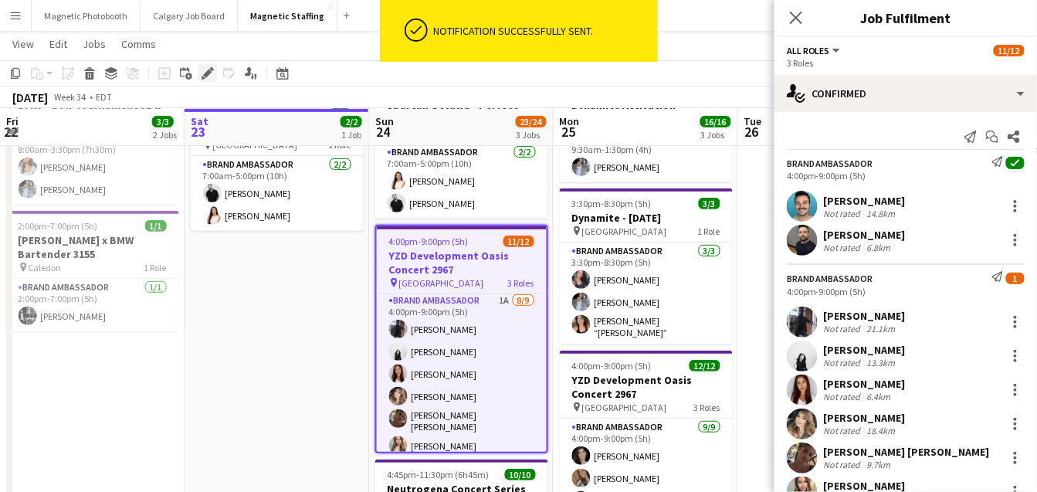
click at [212, 73] on icon "Edit" at bounding box center [208, 73] width 12 height 12
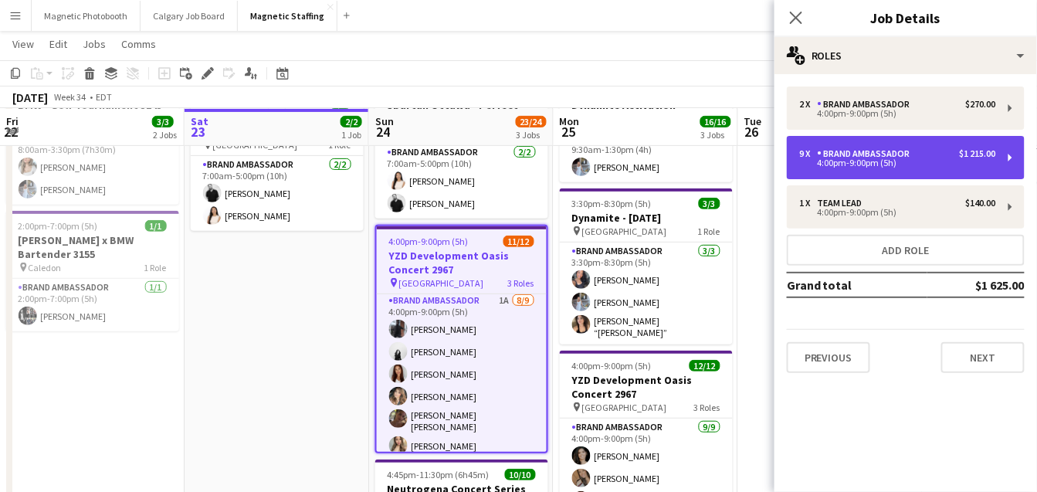
click at [846, 159] on div "4:00pm-9:00pm (5h)" at bounding box center [897, 163] width 197 height 8
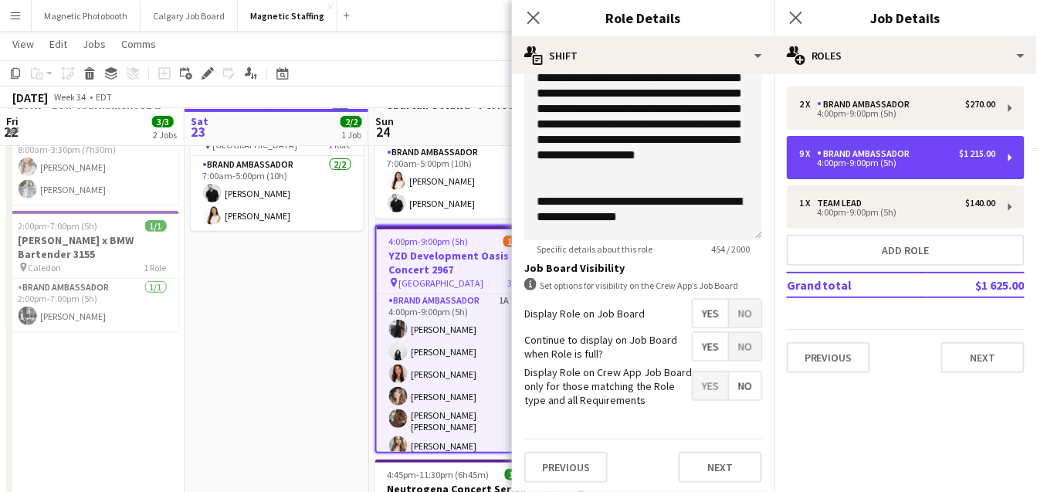
scroll to position [548, 0]
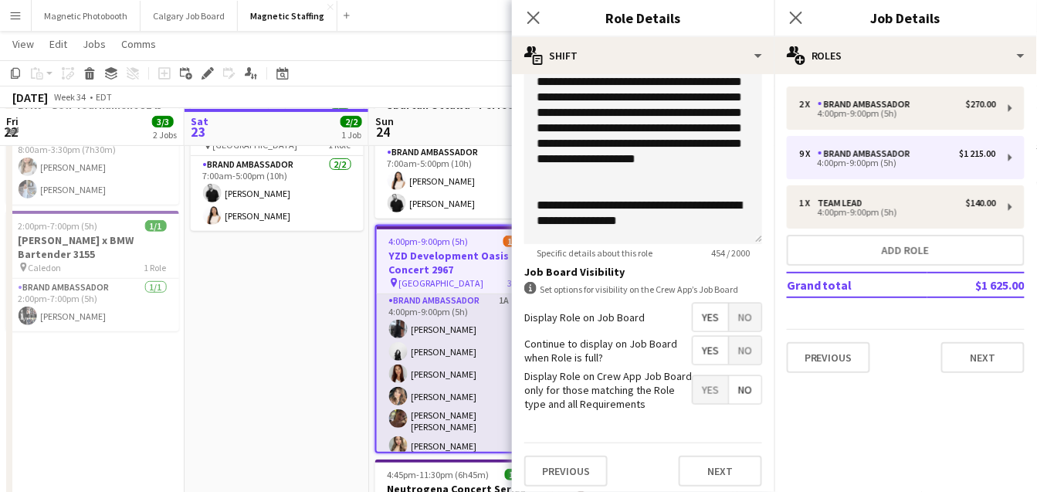
click at [435, 402] on app-card-role "Brand Ambassador 1A [DATE] 4:00pm-9:00pm (5h) [PERSON_NAME] [PERSON_NAME] [PERS…" at bounding box center [462, 410] width 170 height 236
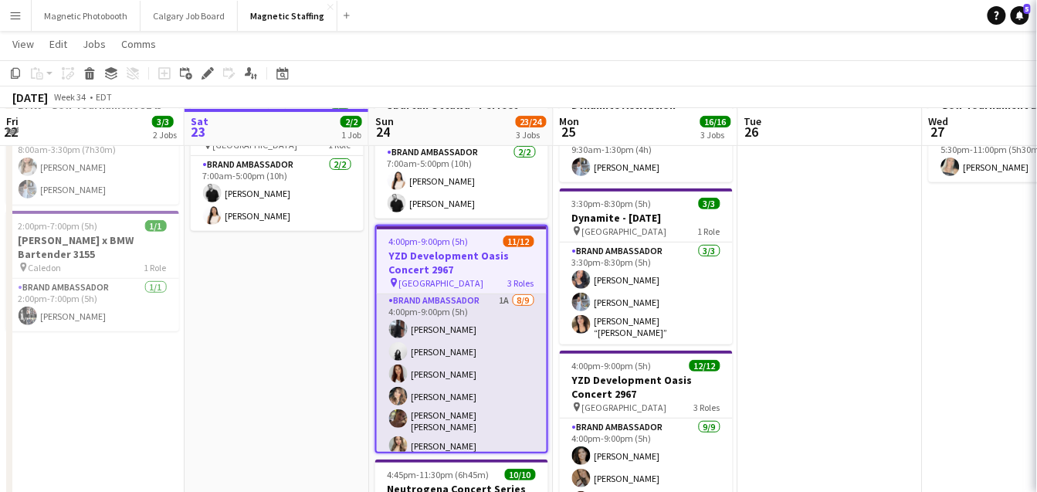
scroll to position [0, 368]
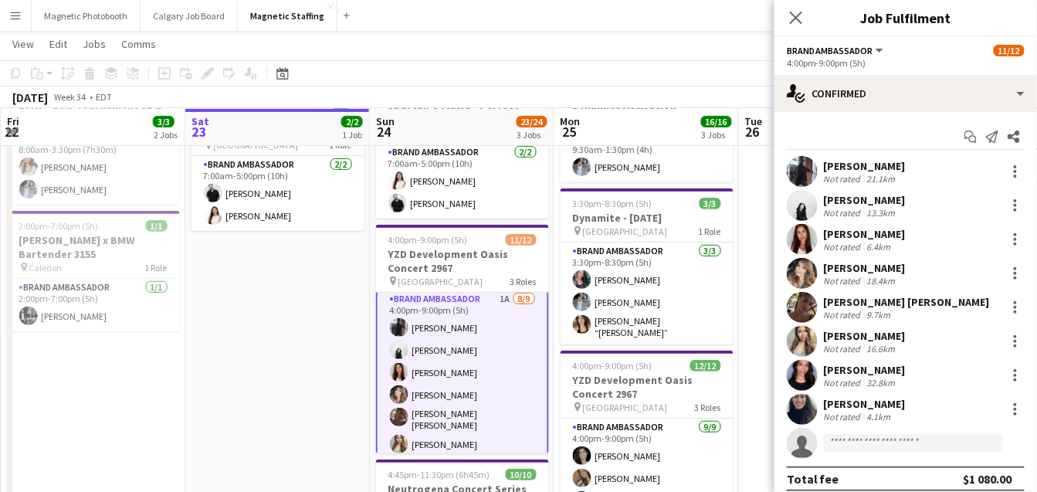
click at [435, 402] on app-card-role "Brand Ambassador 1A [DATE] 4:00pm-9:00pm (5h) [PERSON_NAME] [PERSON_NAME] [PERS…" at bounding box center [462, 408] width 173 height 239
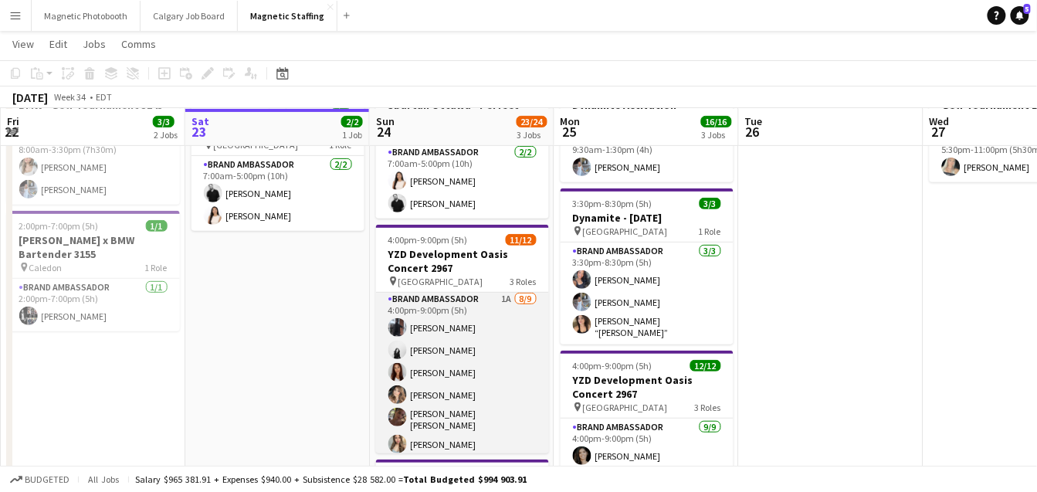
click at [435, 402] on app-card-role "Brand Ambassador 1A [DATE] 4:00pm-9:00pm (5h) [PERSON_NAME] [PERSON_NAME] [PERS…" at bounding box center [462, 408] width 173 height 236
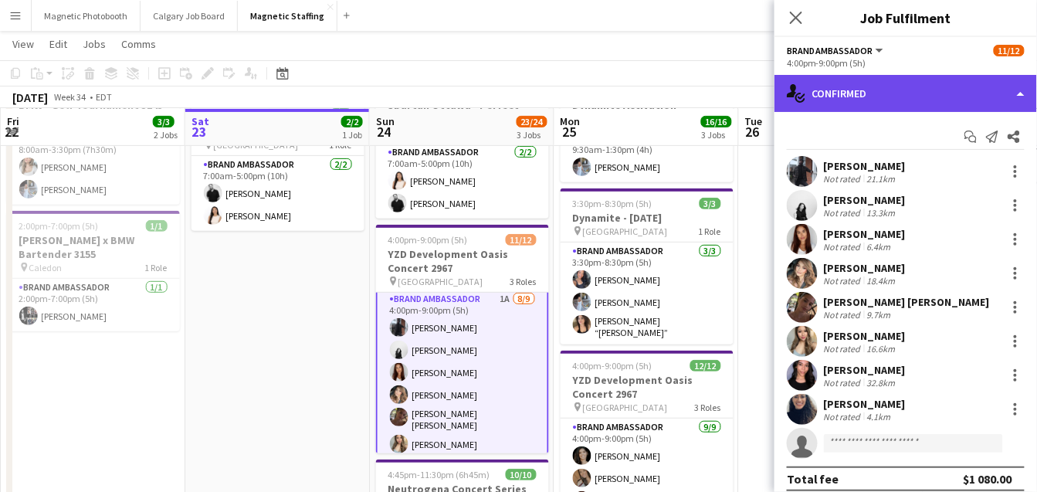
click at [897, 93] on div "single-neutral-actions-check-2 Confirmed" at bounding box center [906, 93] width 263 height 37
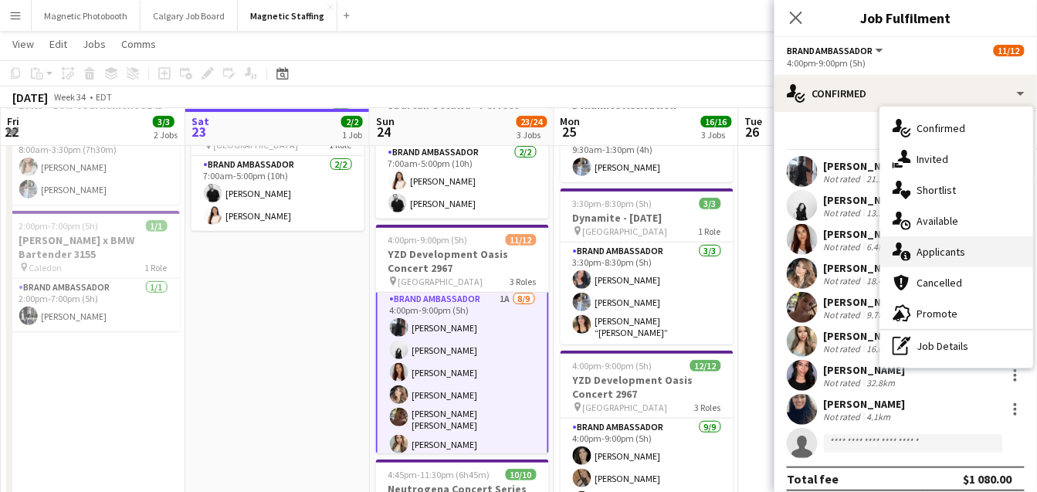
click at [932, 255] on div "single-neutral-actions-information Applicants" at bounding box center [956, 251] width 153 height 31
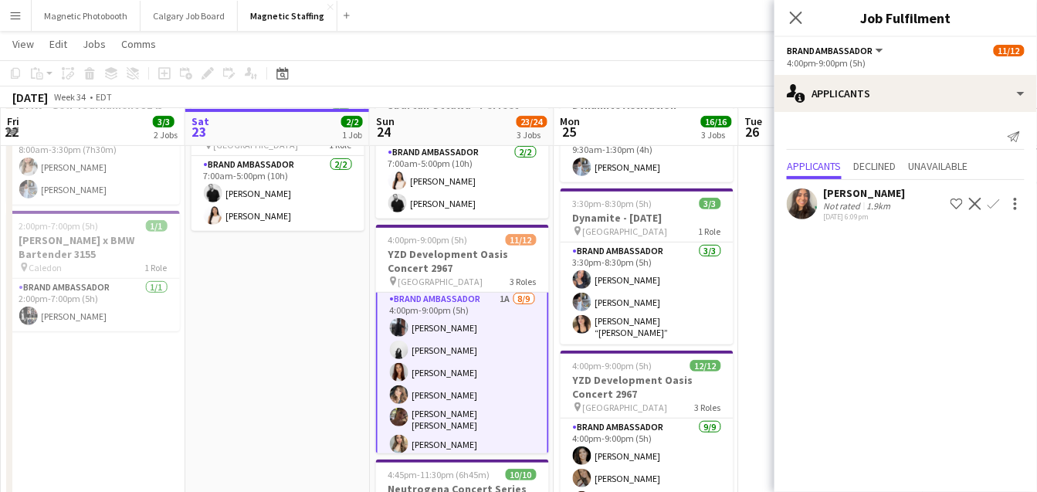
click at [996, 202] on app-icon "Confirm" at bounding box center [994, 204] width 12 height 12
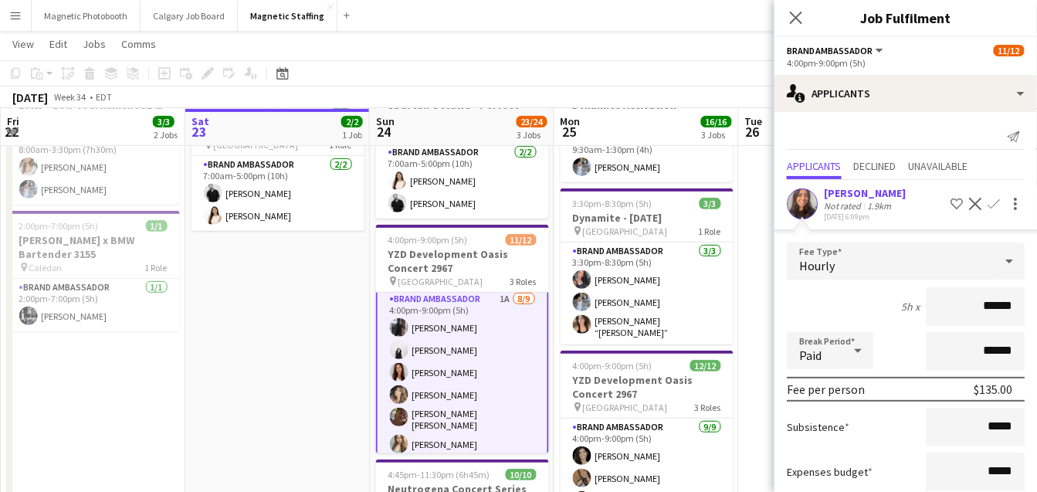
scroll to position [93, 0]
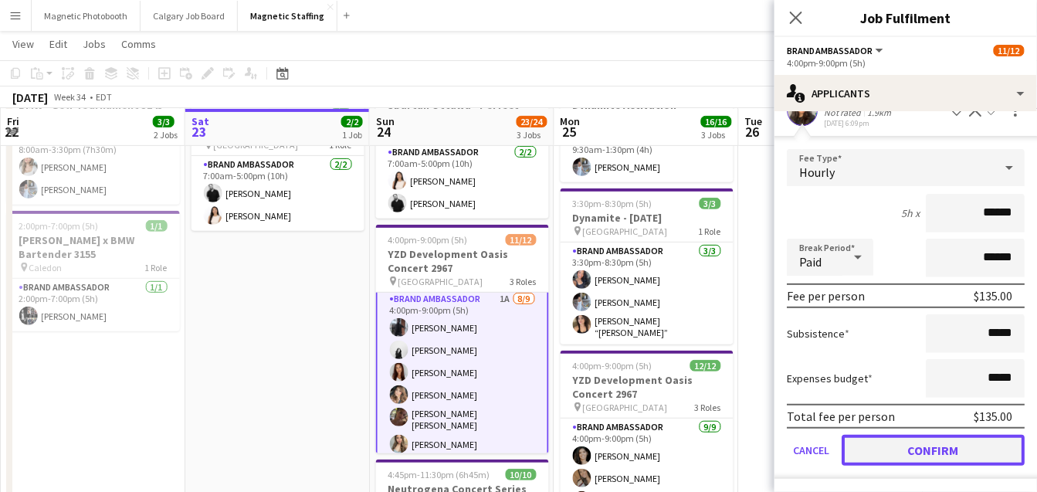
click at [904, 450] on button "Confirm" at bounding box center [933, 450] width 183 height 31
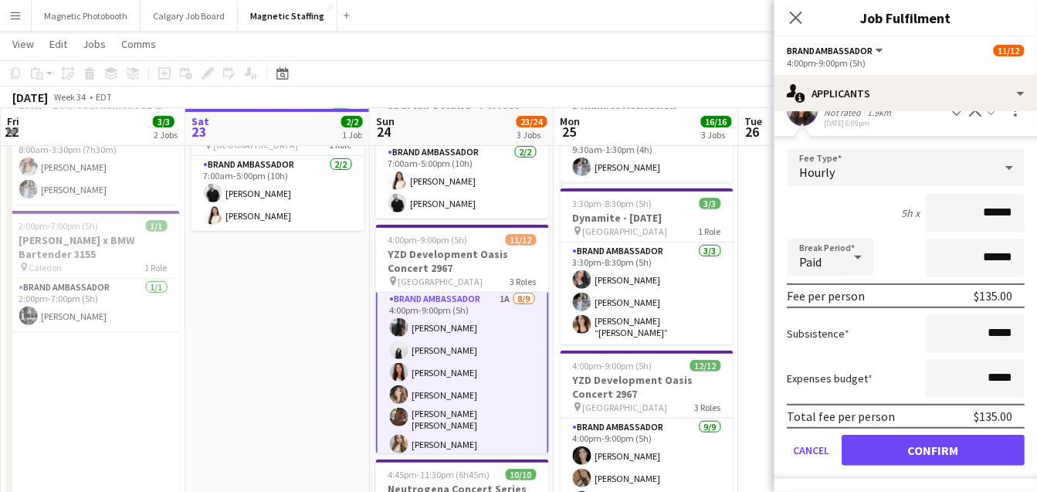
scroll to position [0, 0]
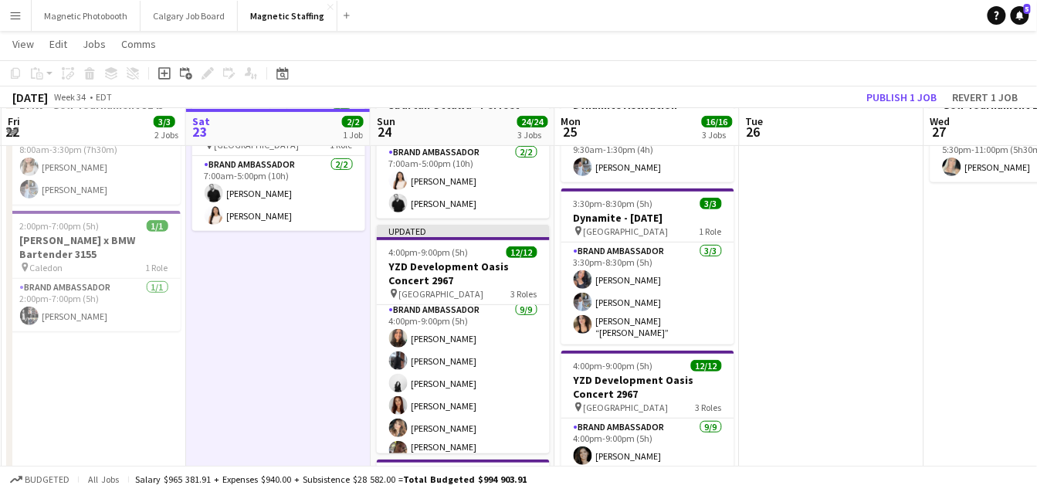
scroll to position [2, 0]
click at [923, 93] on button "Publish 1 job" at bounding box center [902, 97] width 83 height 20
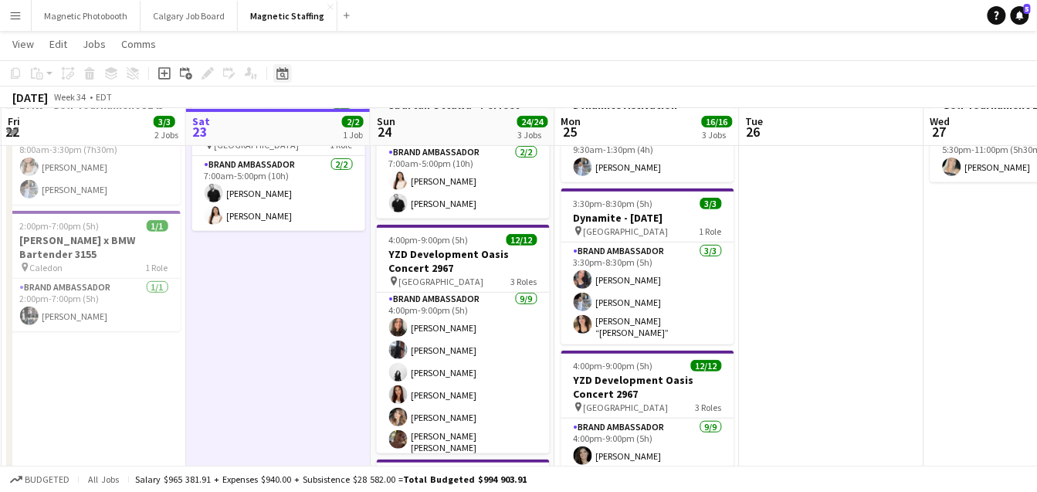
click at [285, 74] on icon "Date picker" at bounding box center [282, 73] width 12 height 12
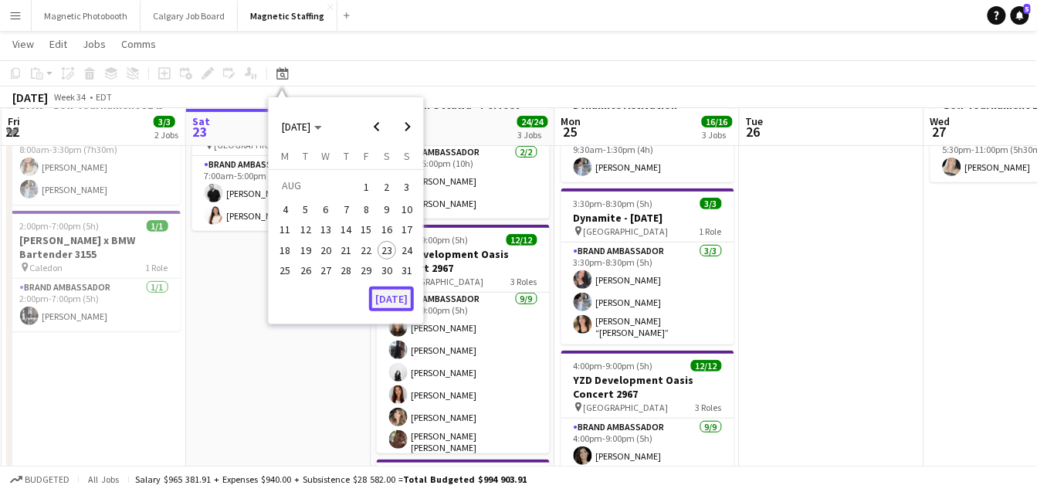
click at [383, 295] on button "[DATE]" at bounding box center [391, 299] width 45 height 25
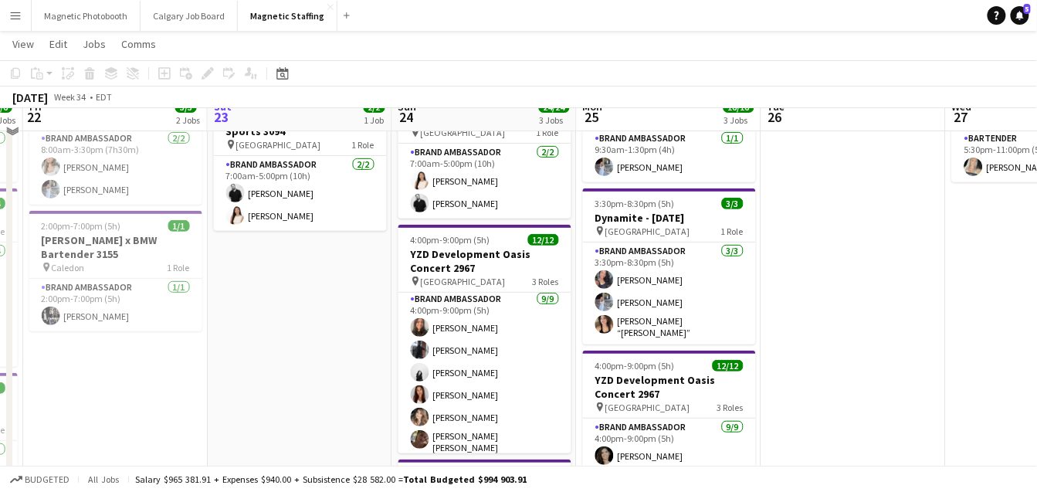
scroll to position [0, 0]
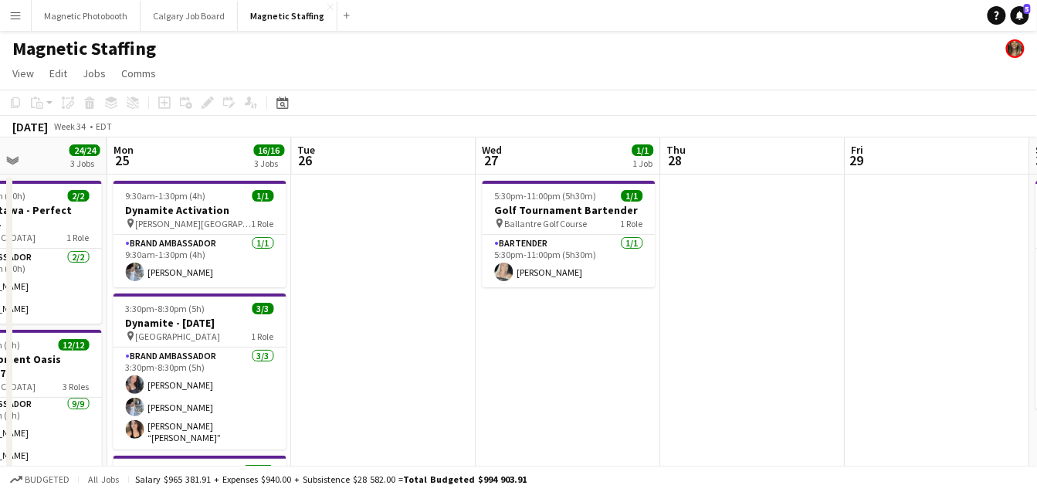
drag, startPoint x: 253, startPoint y: 284, endPoint x: 42, endPoint y: 290, distance: 210.9
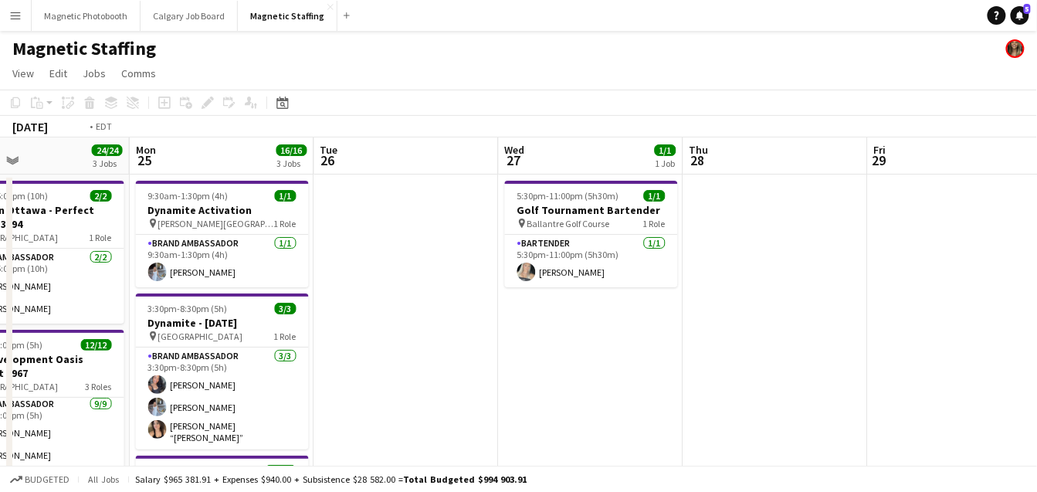
scroll to position [0, 683]
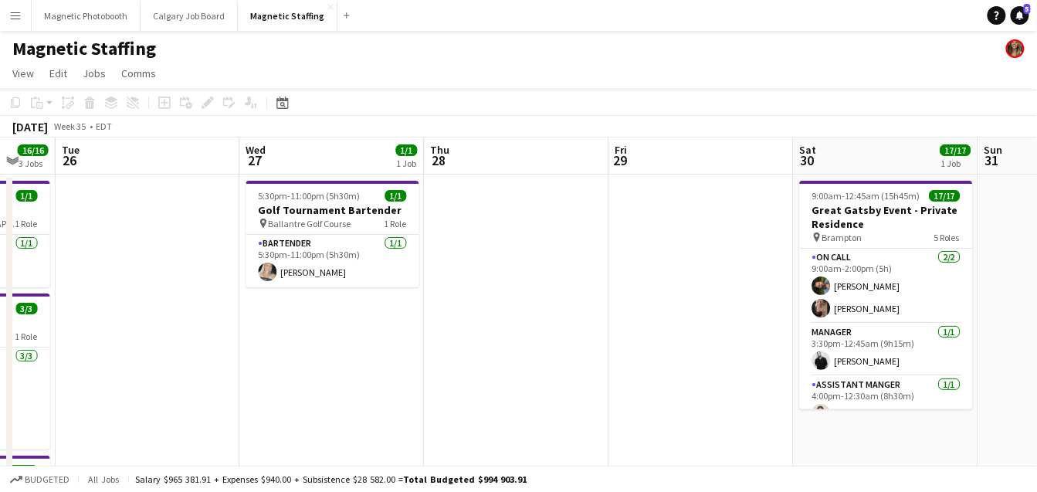
drag, startPoint x: 399, startPoint y: 219, endPoint x: 181, endPoint y: 230, distance: 218.9
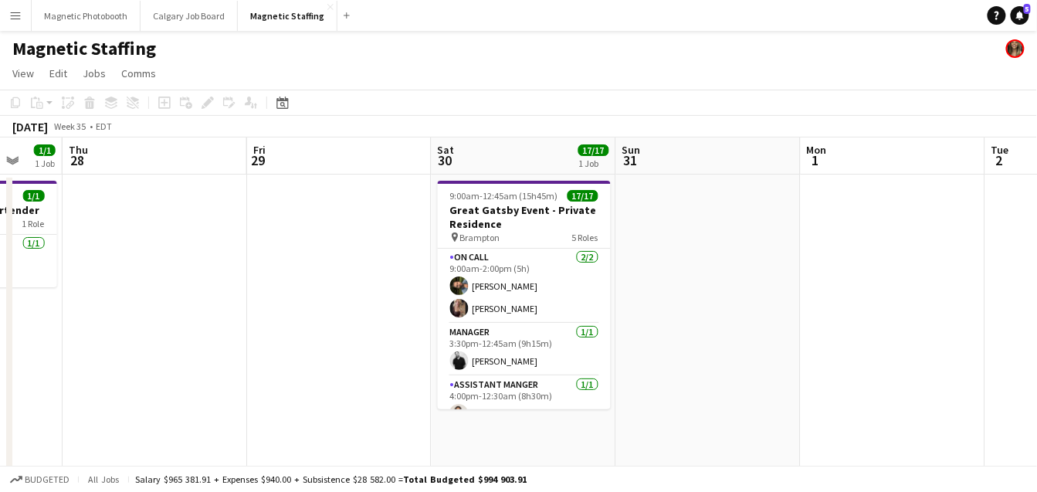
scroll to position [0, 649]
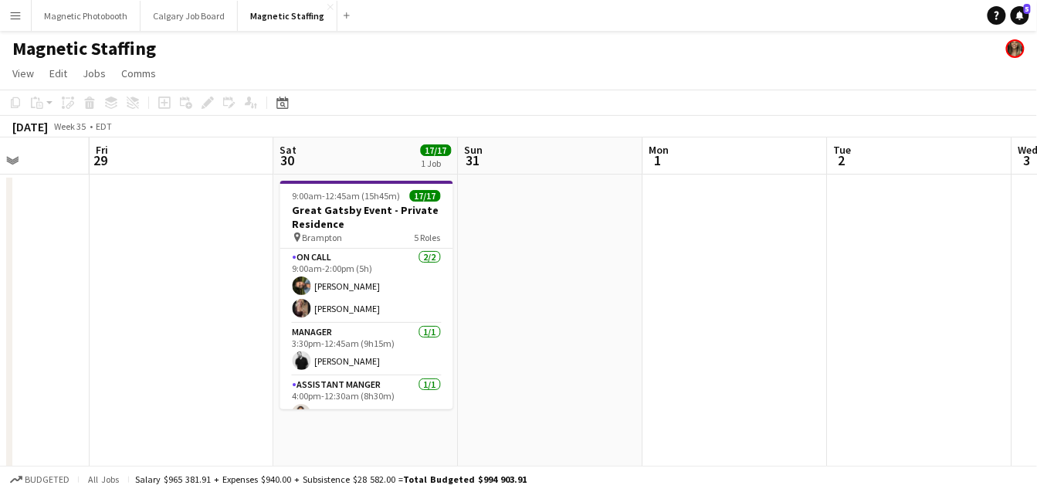
drag, startPoint x: 273, startPoint y: 303, endPoint x: 116, endPoint y: 350, distance: 164.2
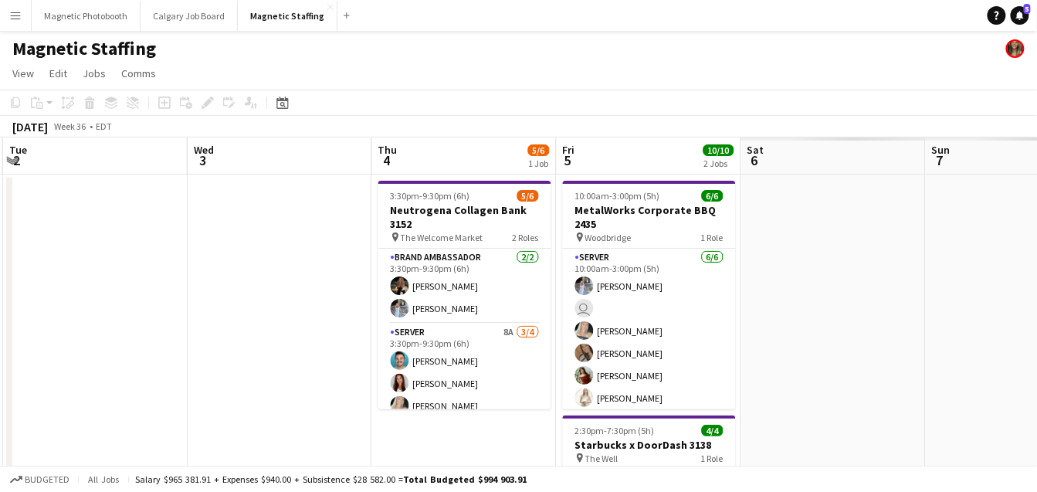
drag, startPoint x: 655, startPoint y: 258, endPoint x: 5, endPoint y: 298, distance: 650.7
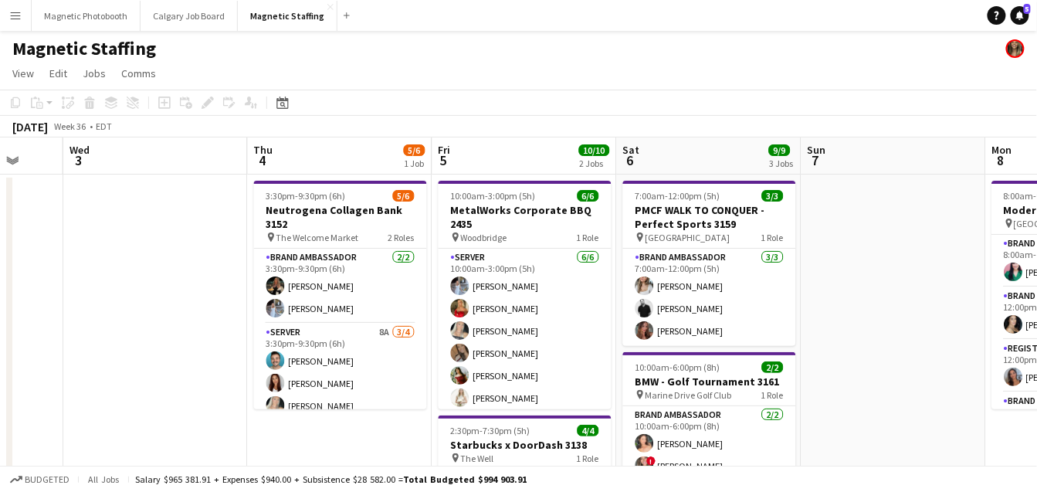
scroll to position [0, 679]
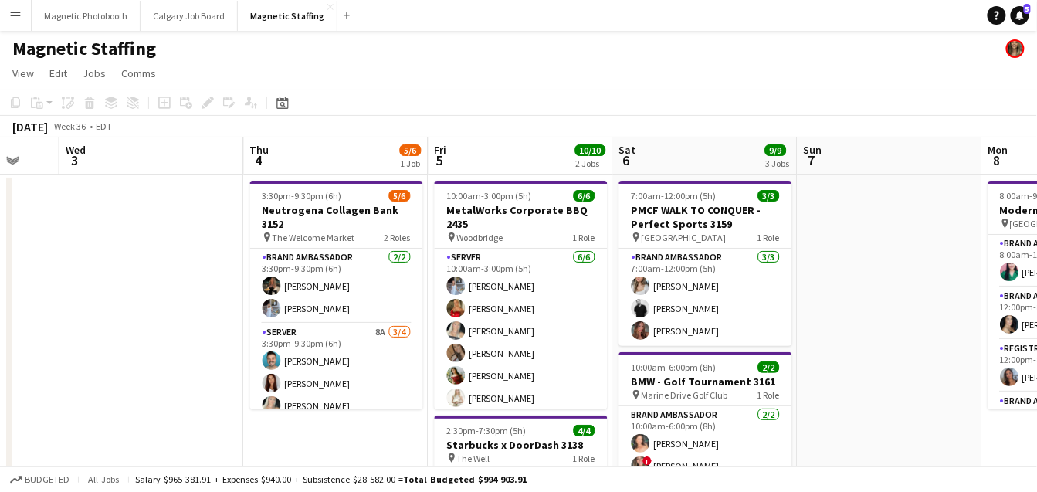
drag, startPoint x: 818, startPoint y: 225, endPoint x: 514, endPoint y: 222, distance: 303.5
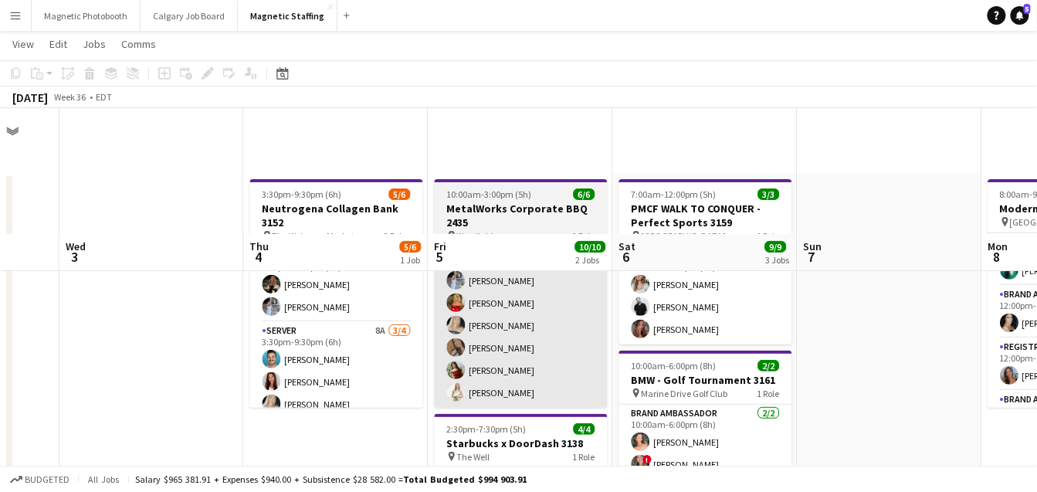
scroll to position [378, 0]
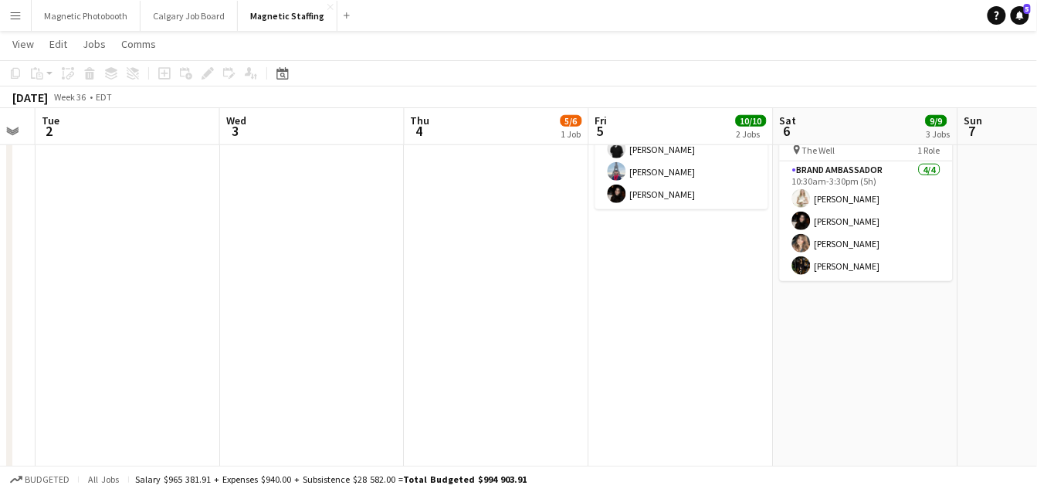
drag, startPoint x: 482, startPoint y: 330, endPoint x: 787, endPoint y: 228, distance: 321.6
click at [786, 228] on app-calendar-viewport "Sat 30 17/17 1 Job Sun 31 Mon 1 Tue 2 Wed 3 Thu 4 5/6 1 Job Fri 5 10/10 2 Jobs …" at bounding box center [518, 261] width 1037 height 1158
